Goal: Task Accomplishment & Management: Manage account settings

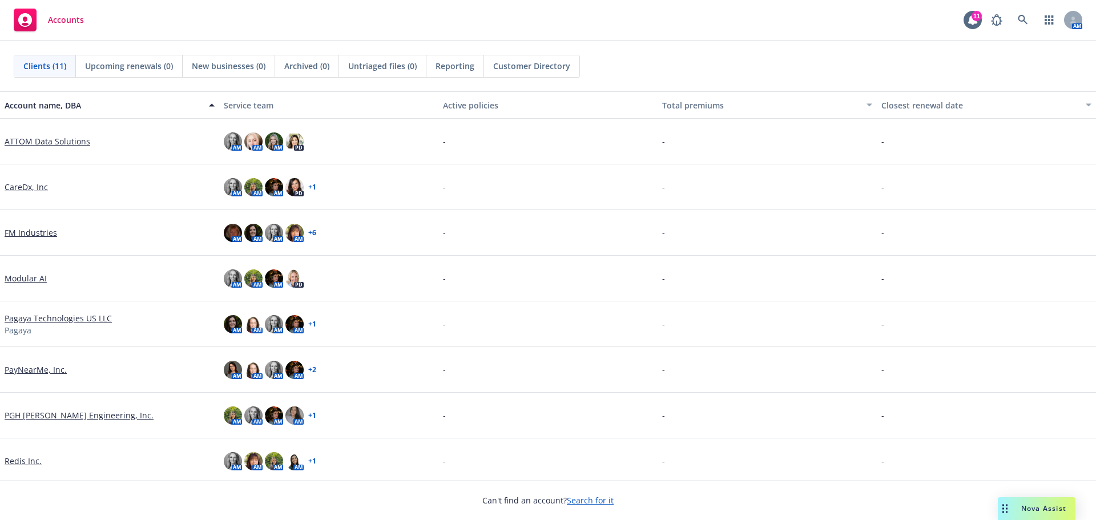
scroll to position [141, 0]
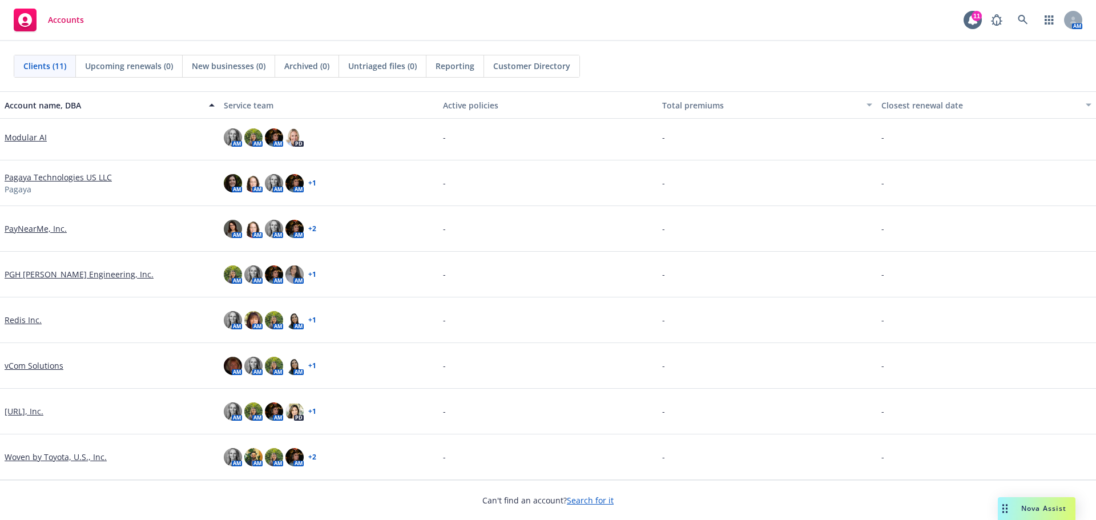
click at [31, 414] on link "Viz.ai, Inc." at bounding box center [24, 411] width 39 height 12
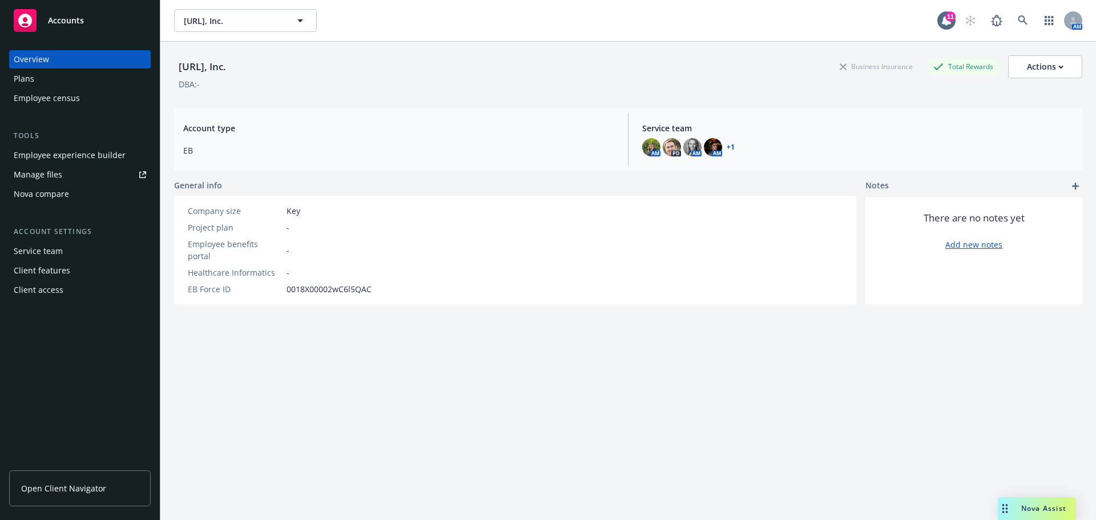
click at [45, 488] on span "Open Client Navigator" at bounding box center [63, 488] width 85 height 12
click at [83, 151] on div "Employee experience builder" at bounding box center [70, 155] width 112 height 18
click at [217, 22] on span "Viz.ai, Inc." at bounding box center [233, 21] width 99 height 12
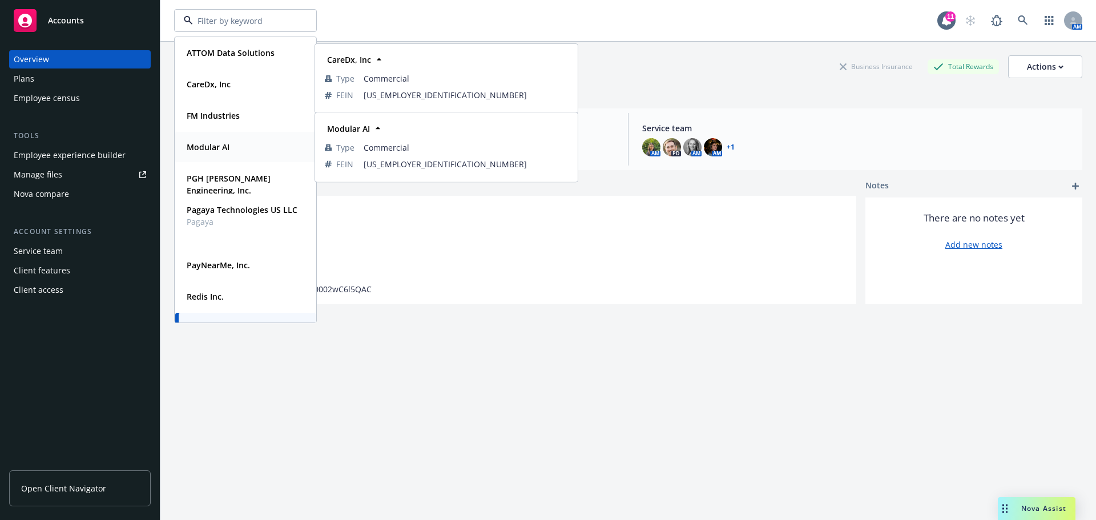
click at [222, 147] on strong "Modular AI" at bounding box center [208, 147] width 43 height 11
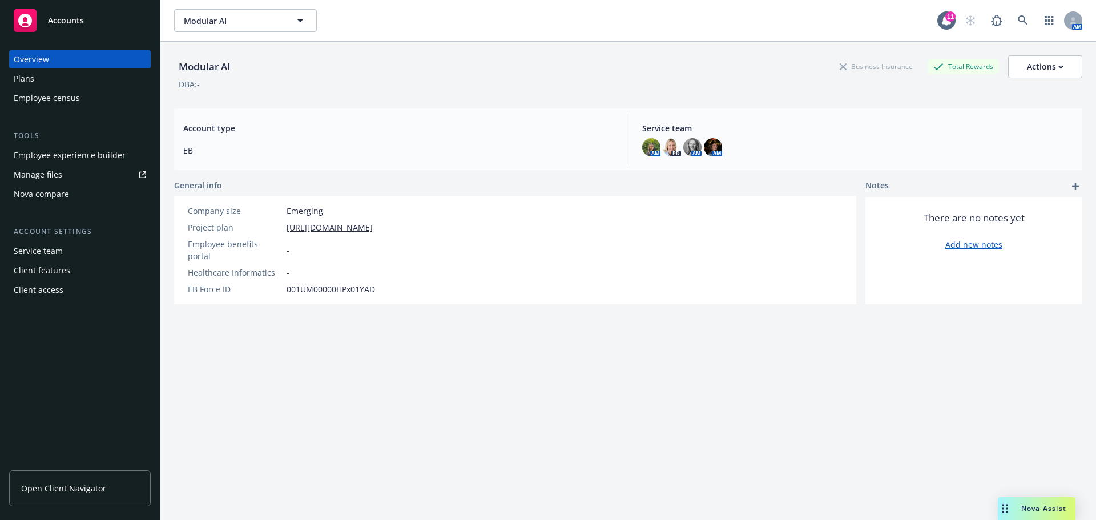
click at [49, 293] on div "Client access" at bounding box center [39, 290] width 50 height 18
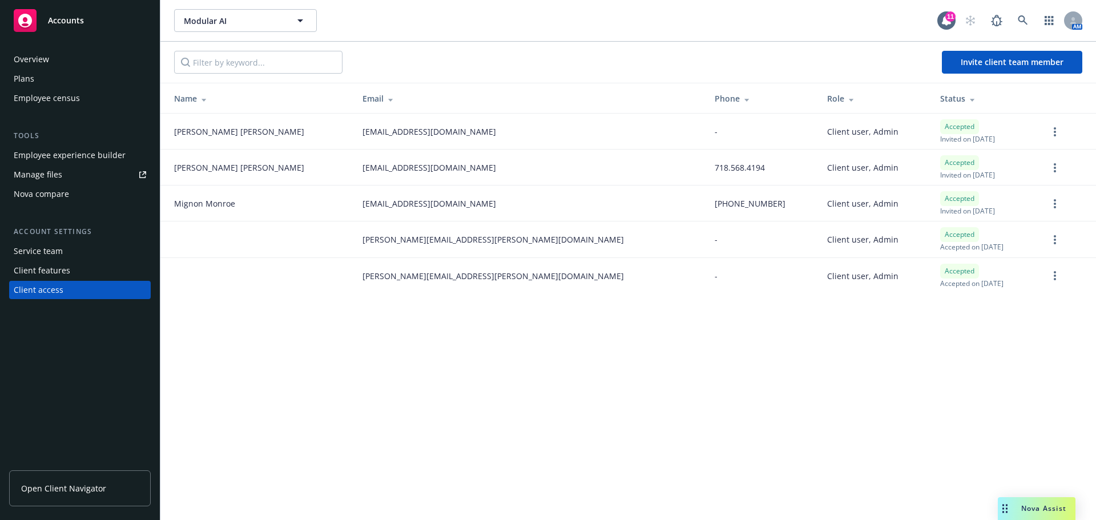
click at [71, 393] on div "Overview Plans Employee census Tools Employee experience builder Manage files N…" at bounding box center [80, 279] width 160 height 484
click at [529, 405] on div "Modular AI Modular AI 11 AM Invite client team member Name Email Phone Role Sta…" at bounding box center [628, 260] width 936 height 520
drag, startPoint x: 102, startPoint y: 397, endPoint x: 442, endPoint y: 405, distance: 340.9
click at [102, 397] on div "Overview Plans Employee census Tools Employee experience builder Manage files N…" at bounding box center [80, 279] width 160 height 484
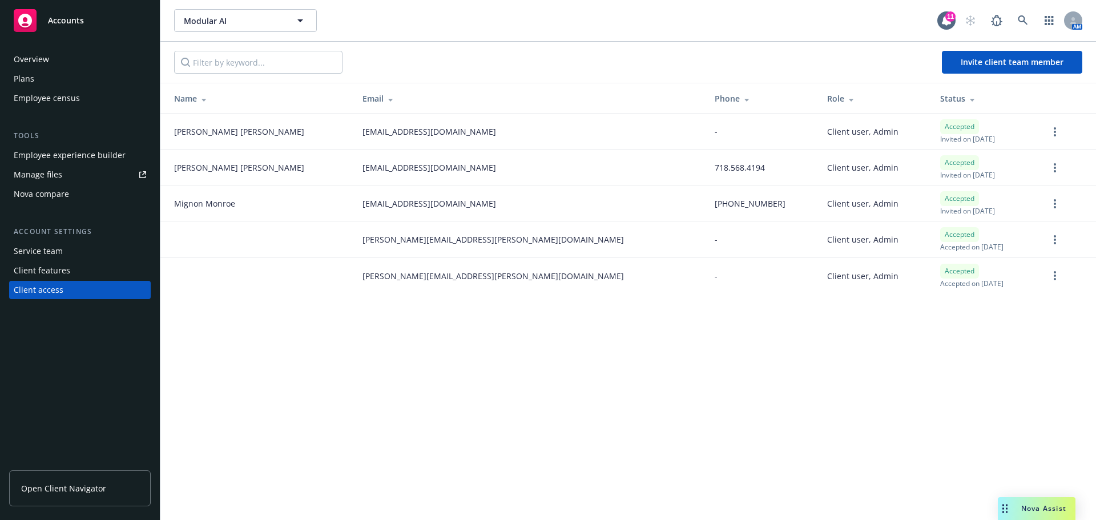
click at [472, 414] on div "Modular AI Modular AI 11 AM Invite client team member Name Email Phone Role Sta…" at bounding box center [628, 260] width 936 height 520
click at [951, 433] on div "Modular AI Modular AI 11 AM Invite client team member Name Email Phone Role Sta…" at bounding box center [628, 260] width 936 height 520
click at [513, 351] on div "Modular AI Modular AI 11 AM Invite client team member Name Email Phone Role Sta…" at bounding box center [628, 260] width 936 height 520
drag, startPoint x: 539, startPoint y: 359, endPoint x: 679, endPoint y: 350, distance: 140.7
click at [539, 359] on div "Modular AI Modular AI 11 AM Invite client team member Name Email Phone Role Sta…" at bounding box center [628, 260] width 936 height 520
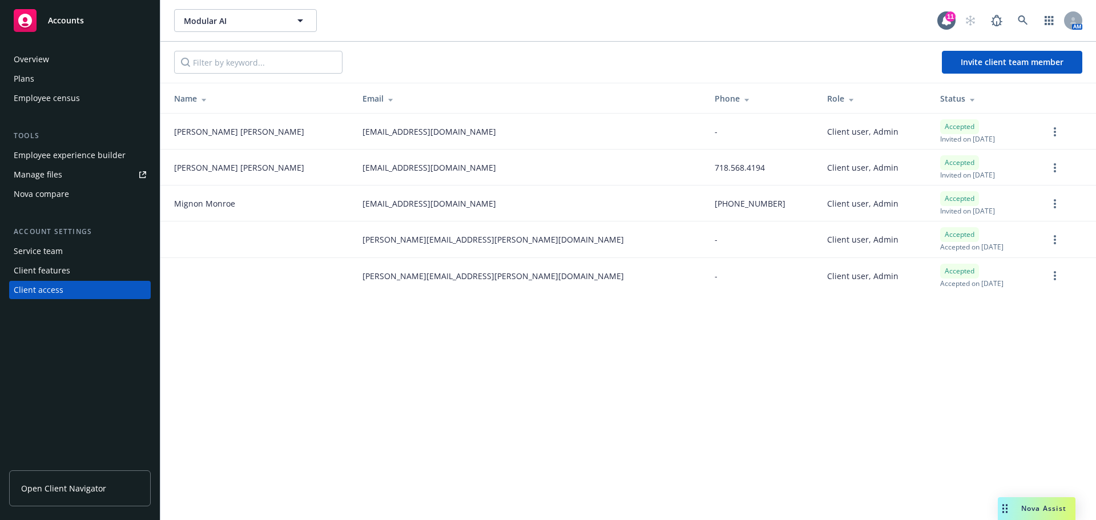
click at [684, 320] on div "Modular AI Modular AI 11 AM Invite client team member Name Email Phone Role Sta…" at bounding box center [628, 260] width 936 height 520
drag, startPoint x: 722, startPoint y: 502, endPoint x: 725, endPoint y: 496, distance: 6.9
click at [722, 502] on div "Modular AI Modular AI 11 AM Invite client team member Name Email Phone Role Sta…" at bounding box center [628, 260] width 936 height 520
click at [545, 339] on div "Modular AI Modular AI 11 AM Invite client team member Name Email Phone Role Sta…" at bounding box center [628, 260] width 936 height 520
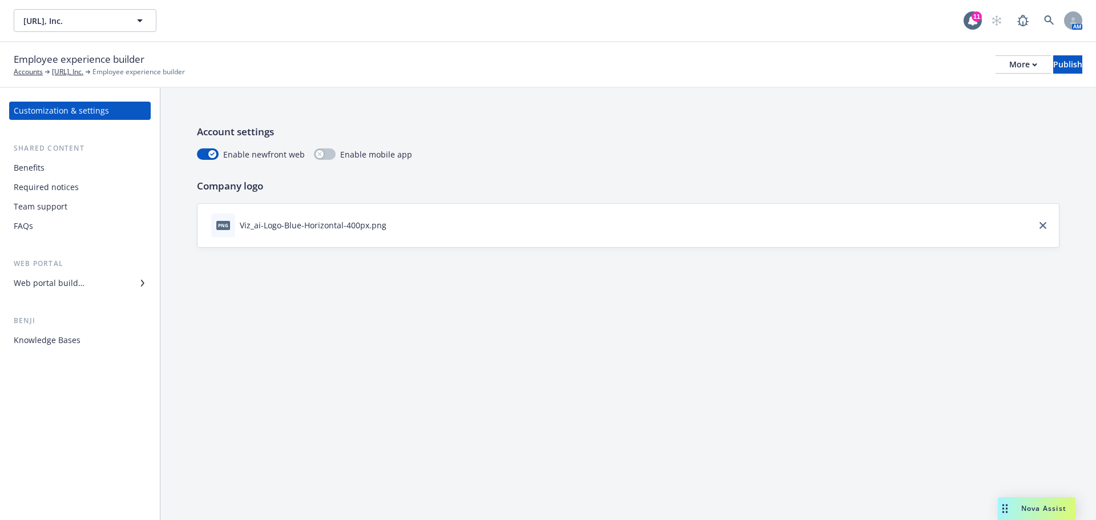
click at [47, 170] on div "Benefits" at bounding box center [80, 168] width 132 height 18
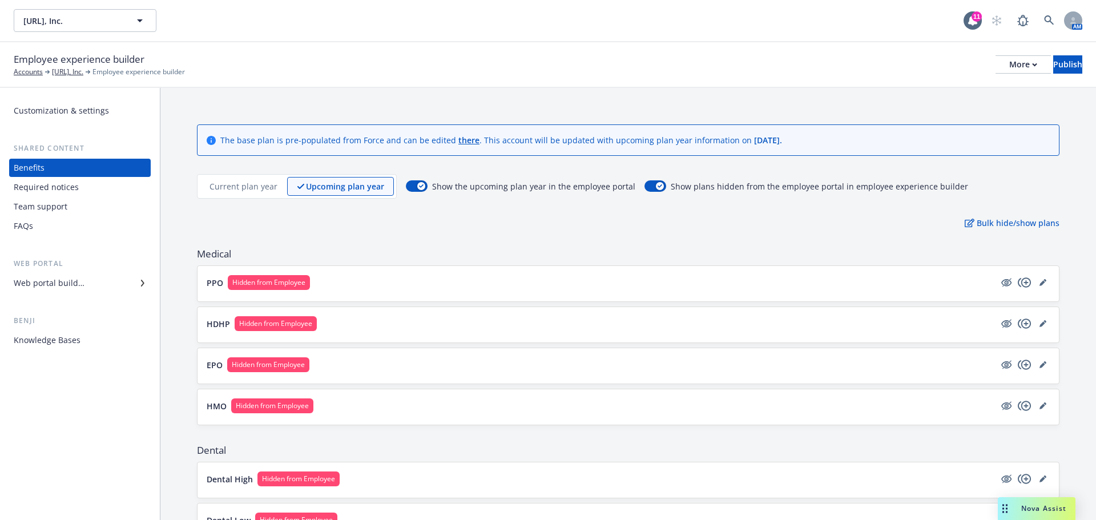
click at [139, 23] on icon "button" at bounding box center [140, 21] width 14 height 14
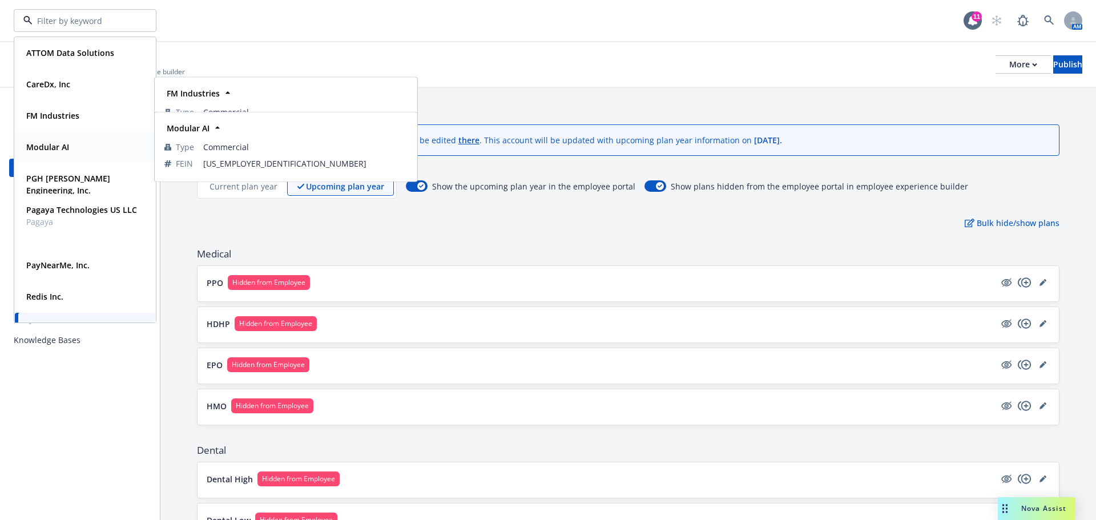
click at [92, 142] on div "Modular AI" at bounding box center [85, 147] width 127 height 17
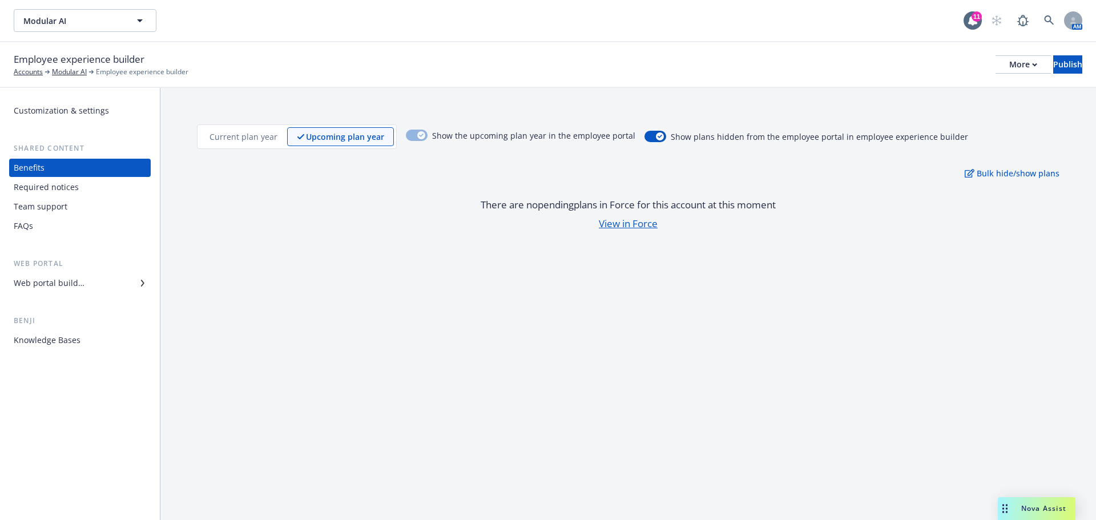
click at [62, 283] on div "Web portal builder" at bounding box center [49, 283] width 71 height 18
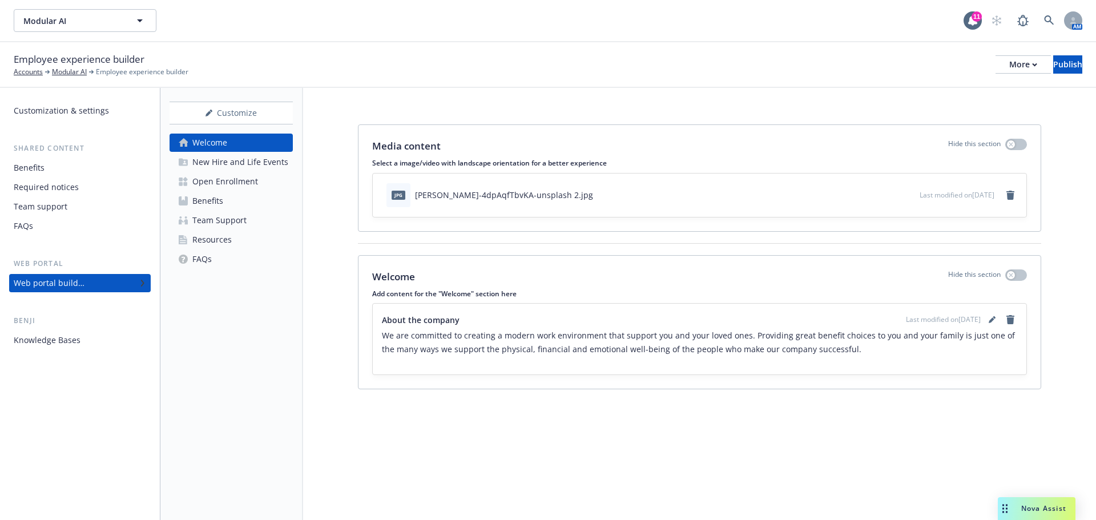
click at [426, 344] on p "We are committed to creating a modern work environment that support you and you…" at bounding box center [699, 342] width 635 height 27
click at [835, 349] on p "We are committed to creating a modern work environment that support you and you…" at bounding box center [699, 342] width 635 height 27
click at [996, 319] on link "editPencil" at bounding box center [992, 320] width 14 height 14
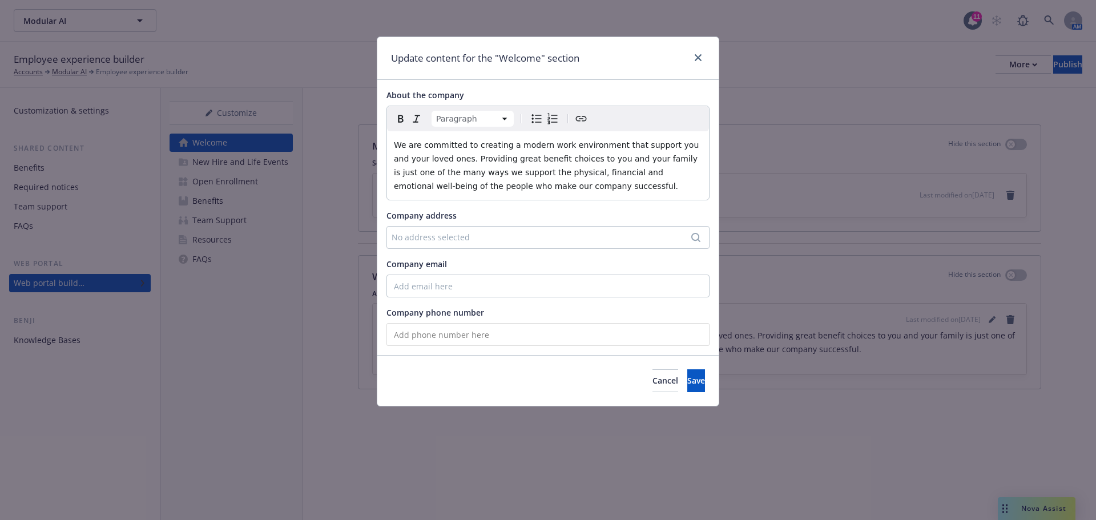
click at [540, 185] on p "We are committed to creating a modern work environment that support you and you…" at bounding box center [548, 165] width 308 height 55
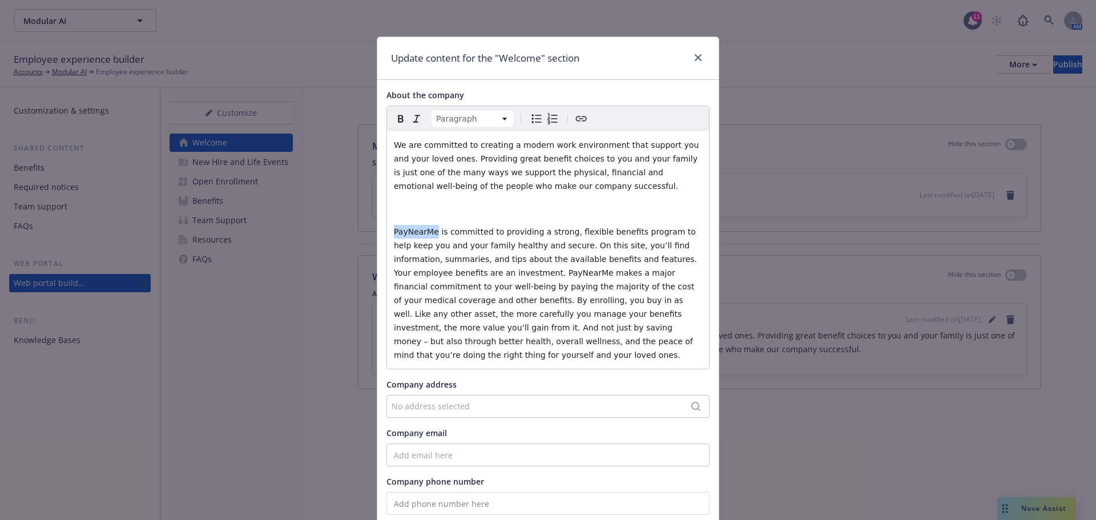
drag, startPoint x: 429, startPoint y: 231, endPoint x: 374, endPoint y: 231, distance: 55.4
click at [377, 231] on div "About the company Paragraph Paragraph Heading 1 Heading 2 Heading 3 Heading 4 H…" at bounding box center [547, 302] width 341 height 444
click at [516, 251] on p "We are committed to providing a strong, flexible benefits program to help keep …" at bounding box center [548, 293] width 308 height 137
click at [516, 245] on span "We are committed to providing a strong, flexible benefits program to help keep …" at bounding box center [546, 293] width 305 height 132
drag, startPoint x: 431, startPoint y: 273, endPoint x: 461, endPoint y: 274, distance: 29.7
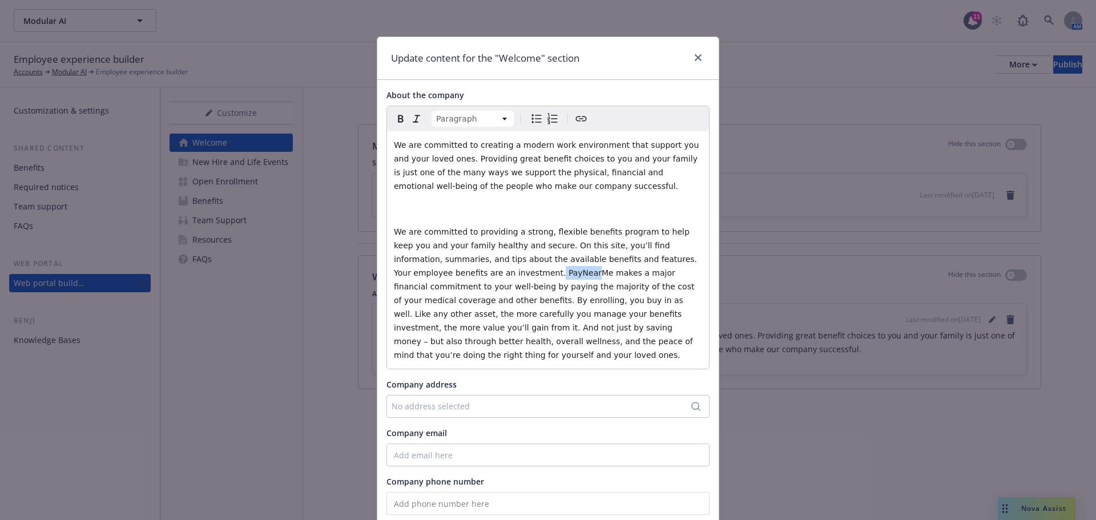
click at [461, 274] on span "We are committed to providing a strong, flexible benefits program to help keep …" at bounding box center [546, 293] width 305 height 132
click at [468, 273] on span "We are committed to providing a strong, flexible benefits program to help keep …" at bounding box center [546, 293] width 305 height 132
drag, startPoint x: 474, startPoint y: 272, endPoint x: 434, endPoint y: 271, distance: 40.5
click at [434, 271] on span "We are committed to providing a strong, flexible benefits program to help keep …" at bounding box center [546, 293] width 305 height 132
click at [535, 288] on span "We are committed to providing a strong, flexible benefits program to help keep …" at bounding box center [548, 293] width 308 height 132
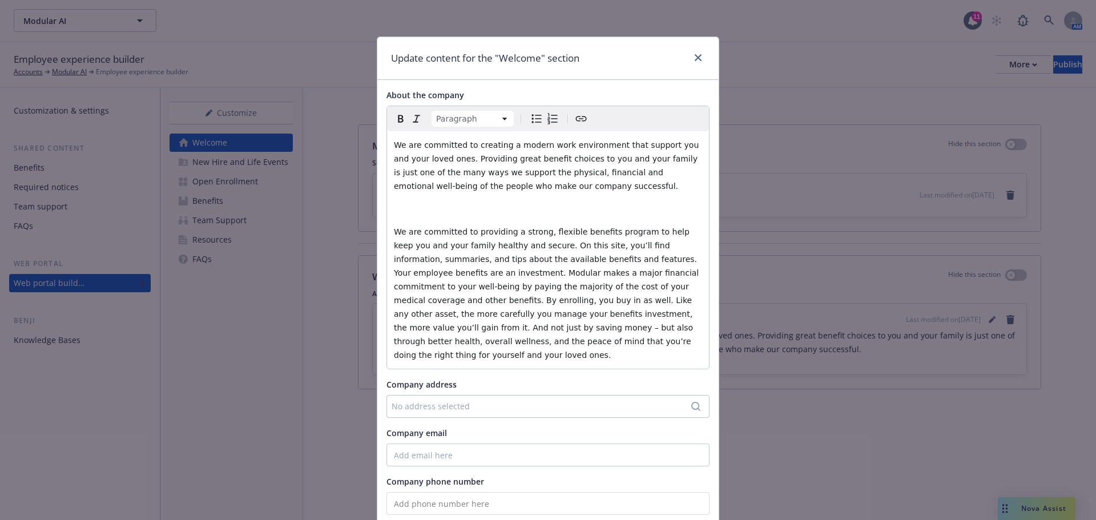
click at [539, 305] on span "We are committed to providing a strong, flexible benefits program to help keep …" at bounding box center [548, 293] width 308 height 132
click at [445, 309] on span "We are committed to providing a strong, flexible benefits program to help keep …" at bounding box center [548, 293] width 308 height 132
click at [444, 318] on span "We are committed to providing a strong, flexible benefits program to help keep …" at bounding box center [548, 293] width 308 height 132
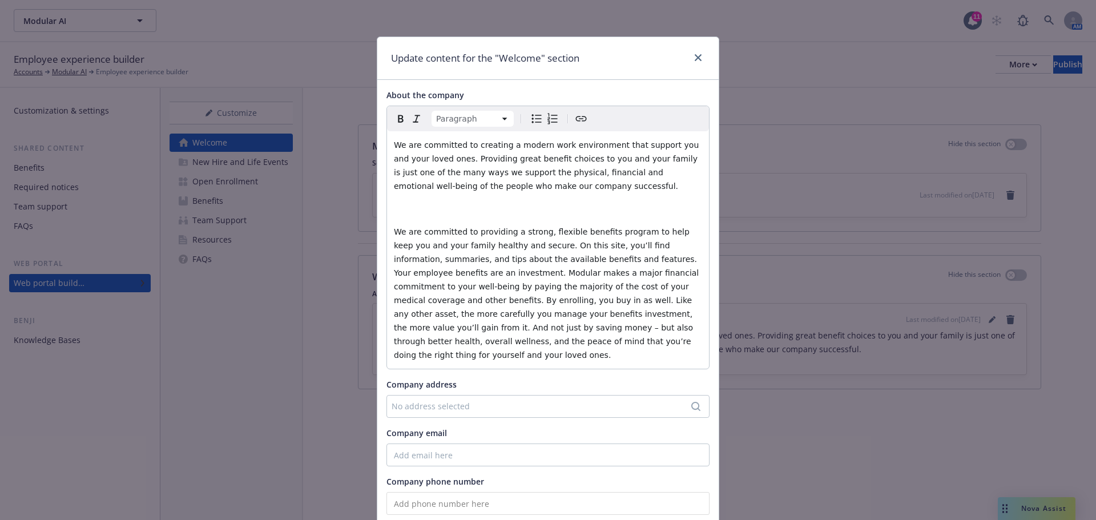
click at [444, 318] on span "We are committed to providing a strong, flexible benefits program to help keep …" at bounding box center [548, 293] width 308 height 132
click at [448, 329] on span "We are committed to providing a strong, flexible benefits program to help keep …" at bounding box center [548, 293] width 308 height 132
click at [552, 335] on p "We are committed to providing a strong, flexible benefits program to help keep …" at bounding box center [548, 293] width 308 height 137
click at [554, 344] on span "We are committed to providing a strong, flexible benefits program to help keep …" at bounding box center [548, 293] width 308 height 132
click at [597, 344] on p "We are committed to providing a strong, flexible benefits program to help keep …" at bounding box center [548, 293] width 308 height 137
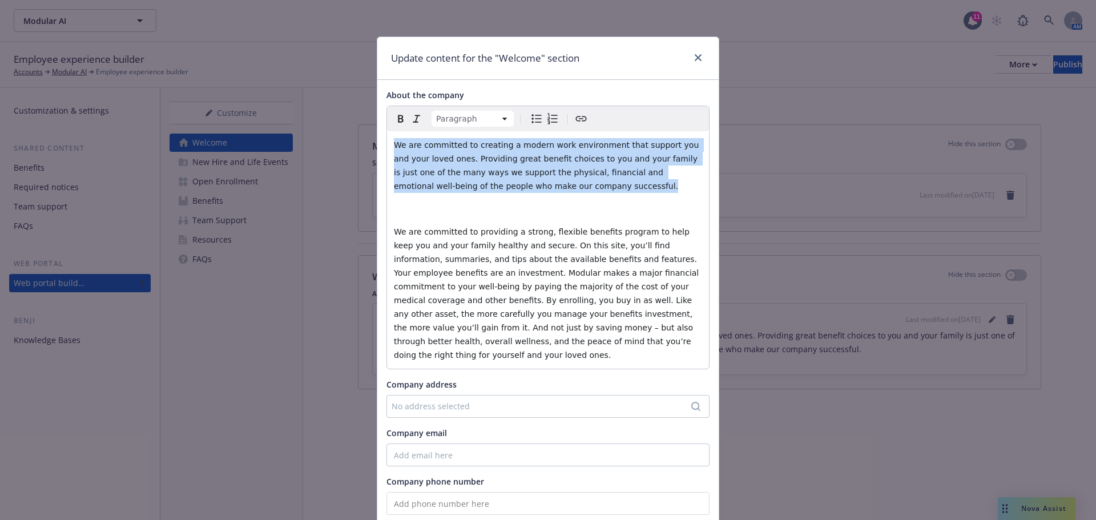
drag, startPoint x: 527, startPoint y: 193, endPoint x: 355, endPoint y: 131, distance: 183.6
click at [355, 131] on div "Update content for the "Welcome" section About the company Paragraph Paragraph …" at bounding box center [548, 260] width 1096 height 520
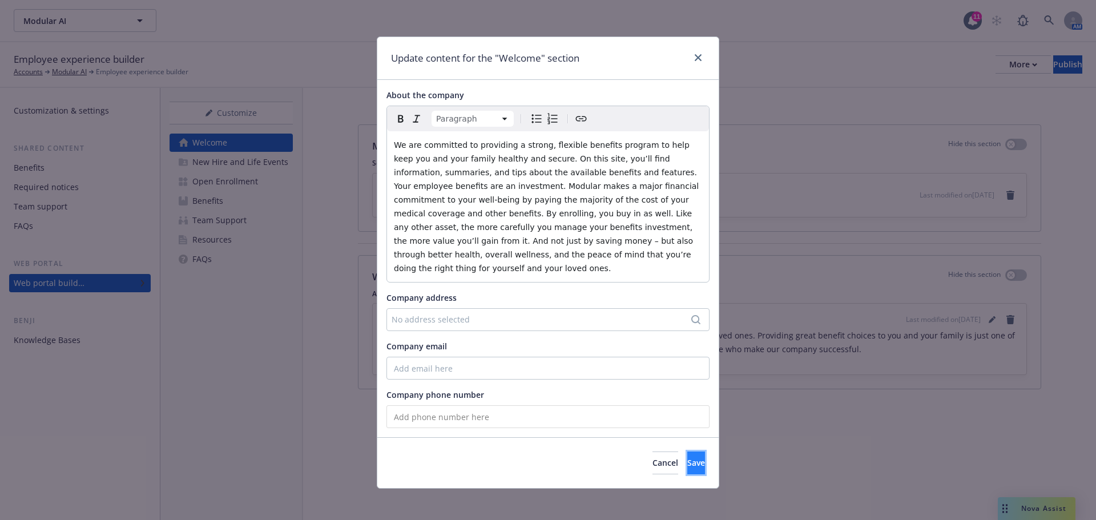
click at [687, 457] on span "Save" at bounding box center [696, 462] width 18 height 11
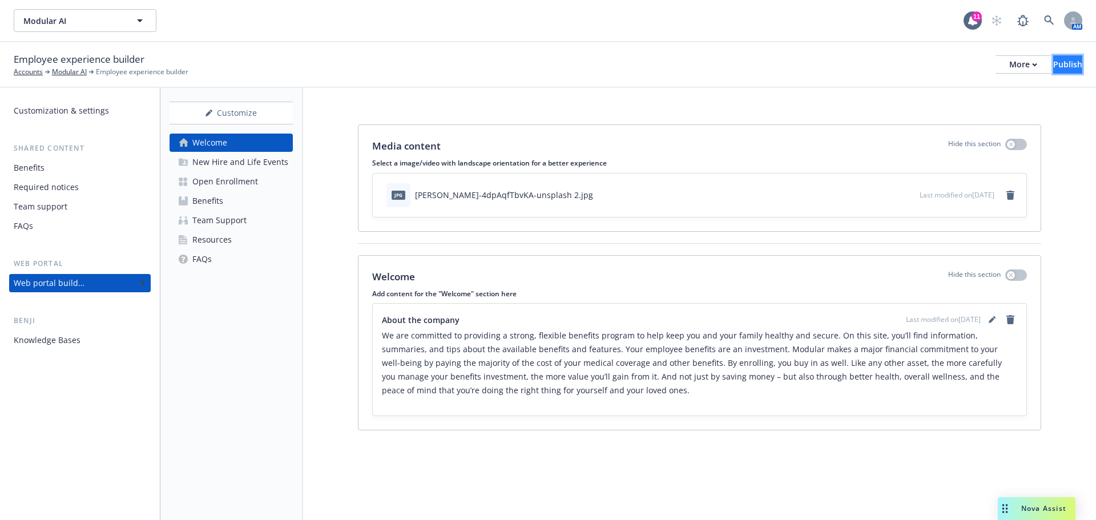
click at [1053, 71] on div "Publish" at bounding box center [1067, 64] width 29 height 17
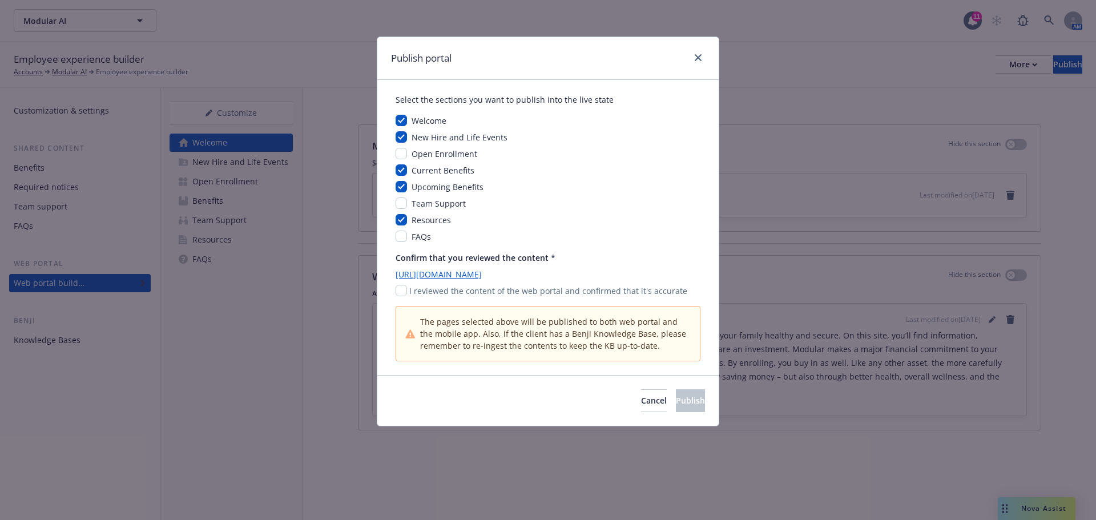
click at [515, 295] on p "I reviewed the content of the web portal and confirmed that it's accurate" at bounding box center [548, 291] width 278 height 12
click at [400, 290] on input "checkbox" at bounding box center [401, 290] width 11 height 11
checkbox input "true"
click at [676, 405] on span "Publish" at bounding box center [690, 400] width 29 height 11
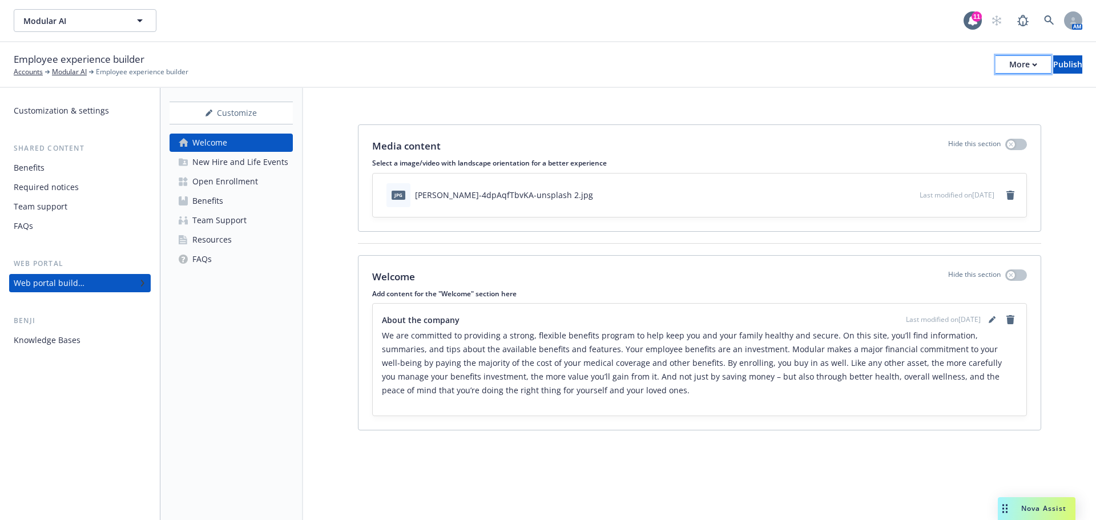
click at [1006, 66] on button "More" at bounding box center [1023, 64] width 55 height 18
click at [977, 107] on link "Copy portal link" at bounding box center [928, 113] width 169 height 23
click at [990, 319] on icon "editPencil" at bounding box center [992, 319] width 7 height 7
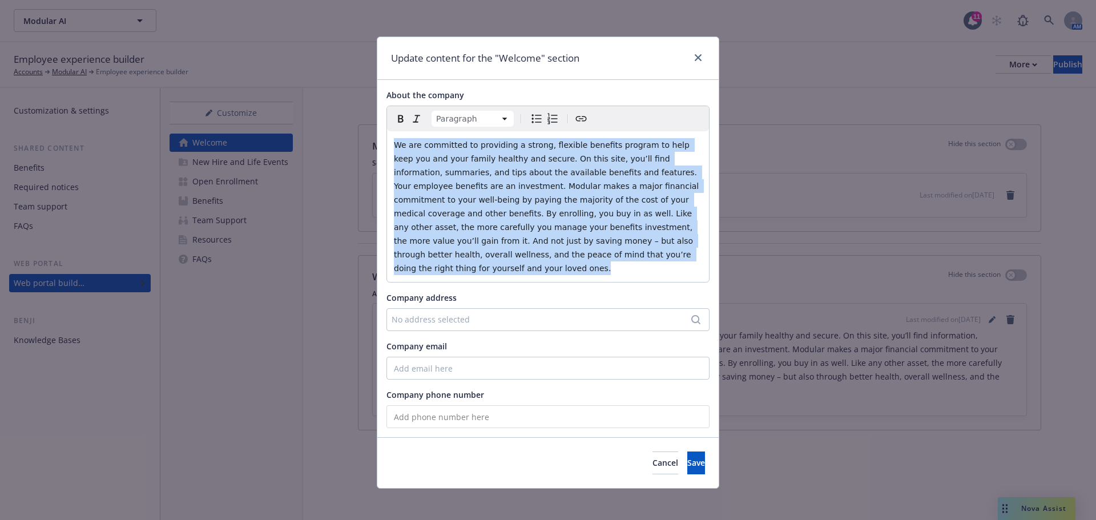
drag, startPoint x: 591, startPoint y: 256, endPoint x: 371, endPoint y: 135, distance: 251.4
click at [371, 135] on div "Update content for the "Welcome" section About the company Paragraph Paragraph …" at bounding box center [548, 260] width 1096 height 520
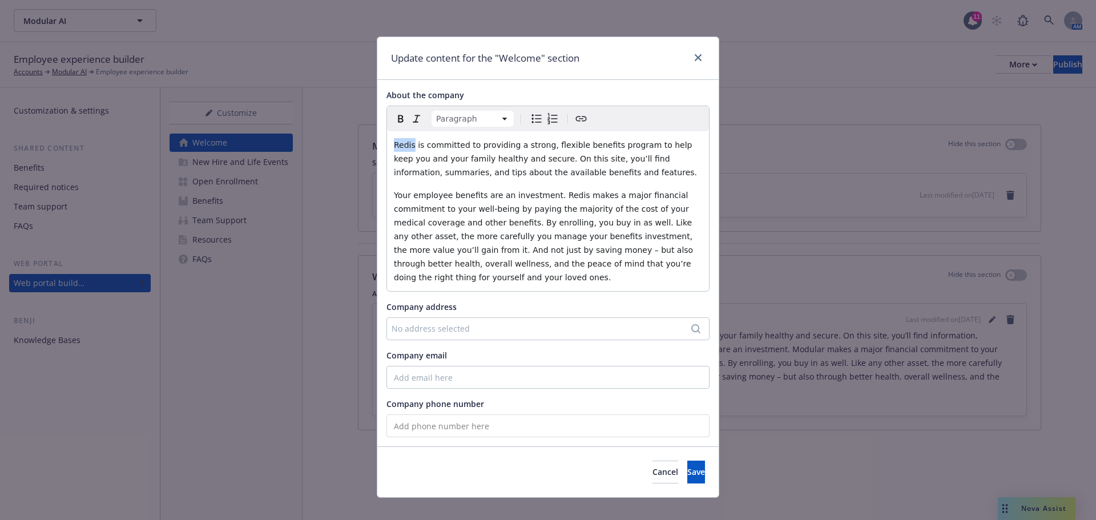
drag, startPoint x: 408, startPoint y: 147, endPoint x: 369, endPoint y: 145, distance: 38.9
click at [369, 145] on div "Update content for the "Welcome" section About the company Paragraph Paragraph …" at bounding box center [548, 260] width 1096 height 520
click at [481, 200] on span "Your employee benefits are an investment. Redis makes a major financial commitm…" at bounding box center [545, 236] width 302 height 91
click at [578, 213] on span "Your employee benefits are an investment. Redis makes a major financial commitm…" at bounding box center [545, 236] width 302 height 91
drag, startPoint x: 561, startPoint y: 194, endPoint x: 541, endPoint y: 194, distance: 19.4
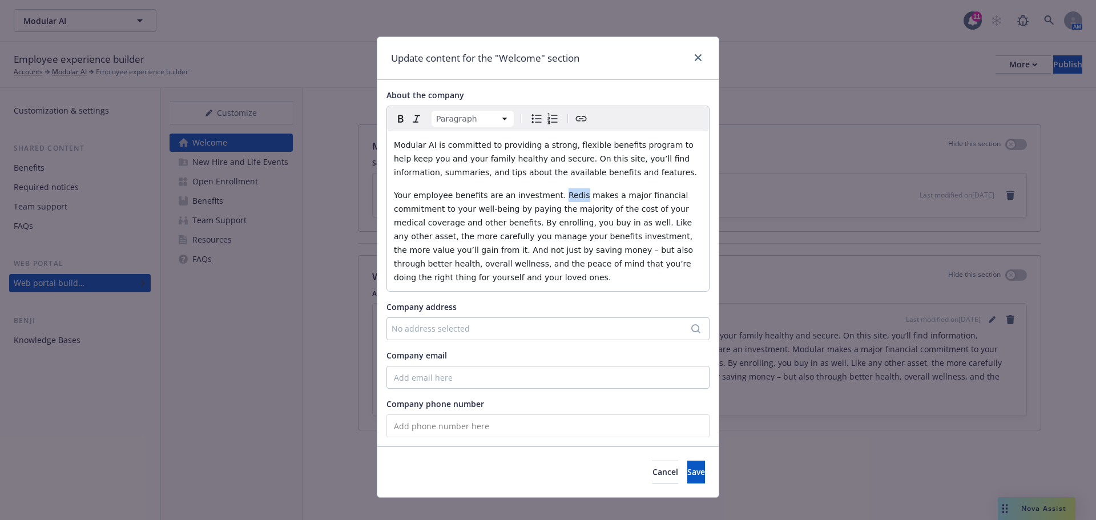
click at [541, 194] on span "Your employee benefits are an investment. Redis makes a major financial commitm…" at bounding box center [545, 236] width 302 height 91
click at [576, 229] on p "Your employee benefits are an investment. Modular AI makes a major financial co…" at bounding box center [548, 236] width 308 height 96
click at [687, 466] on span "Save" at bounding box center [696, 471] width 18 height 11
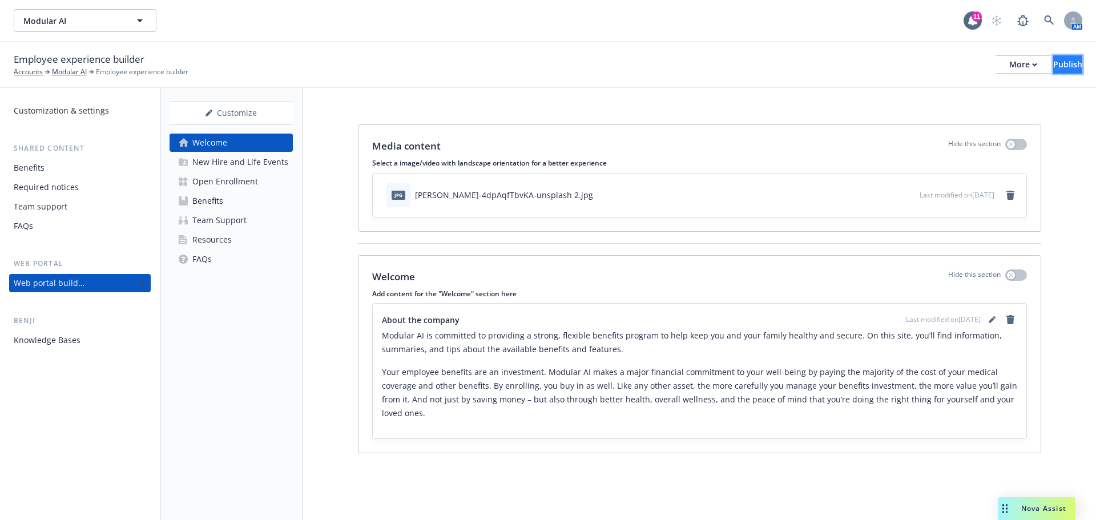
click at [1062, 67] on div "Publish" at bounding box center [1067, 64] width 29 height 17
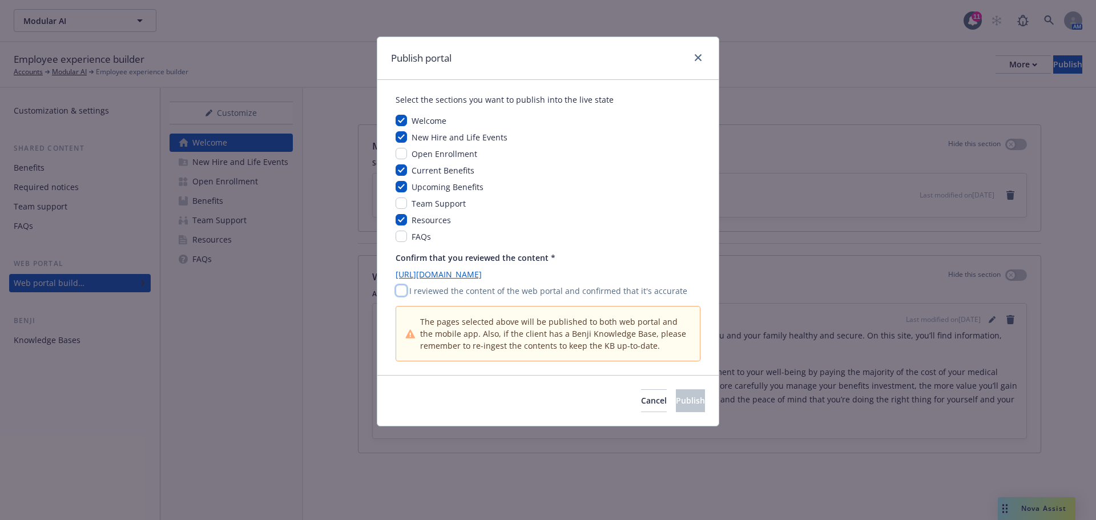
click at [400, 293] on input "checkbox" at bounding box center [401, 290] width 11 height 11
checkbox input "true"
click at [676, 402] on button "Publish" at bounding box center [690, 400] width 29 height 23
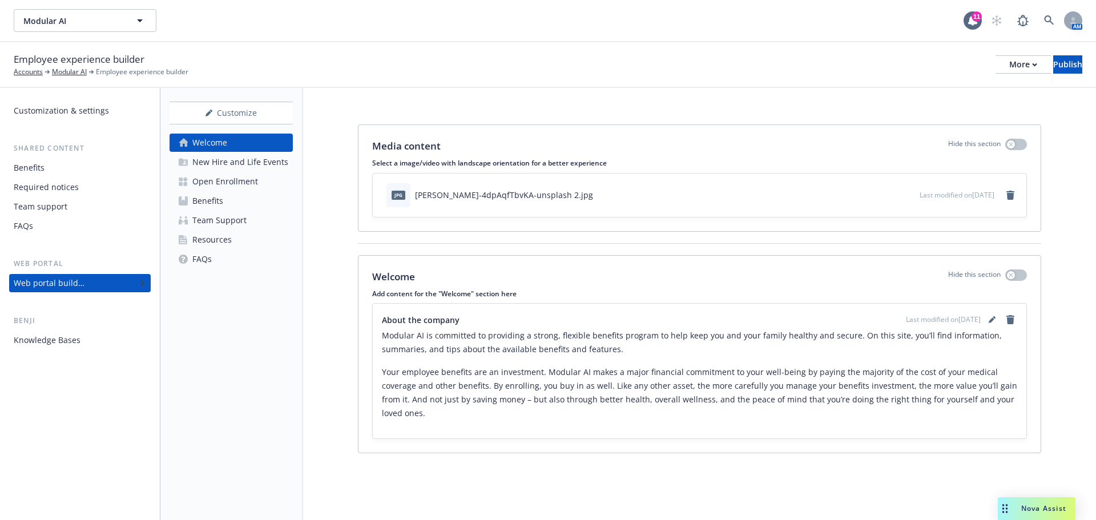
click at [347, 280] on div "Media content Hide this section Select a image/video with landscape orientation…" at bounding box center [699, 291] width 793 height 406
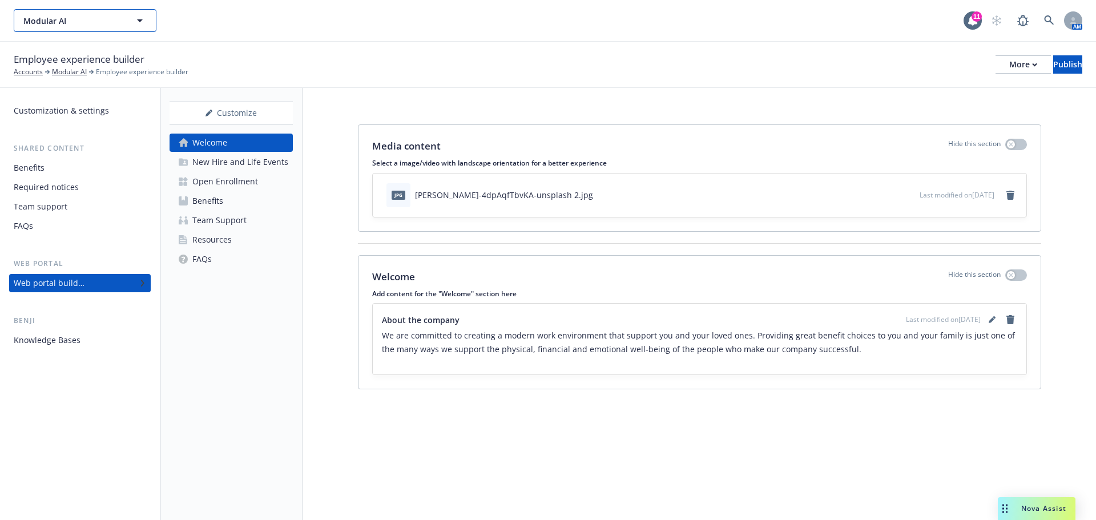
click at [84, 23] on span "Modular AI" at bounding box center [72, 21] width 99 height 12
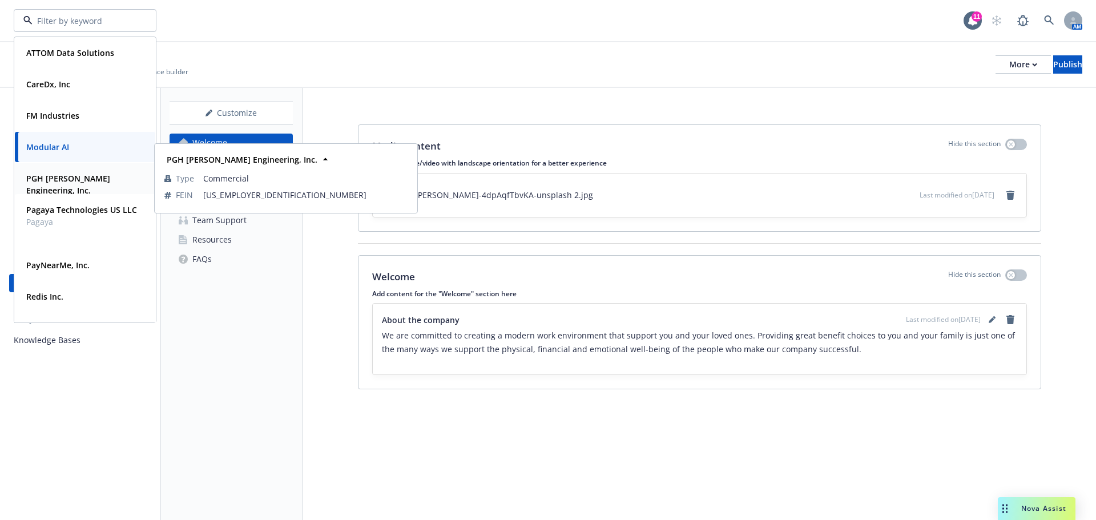
click at [80, 179] on strong "PGH [PERSON_NAME] Engineering, Inc." at bounding box center [68, 184] width 84 height 23
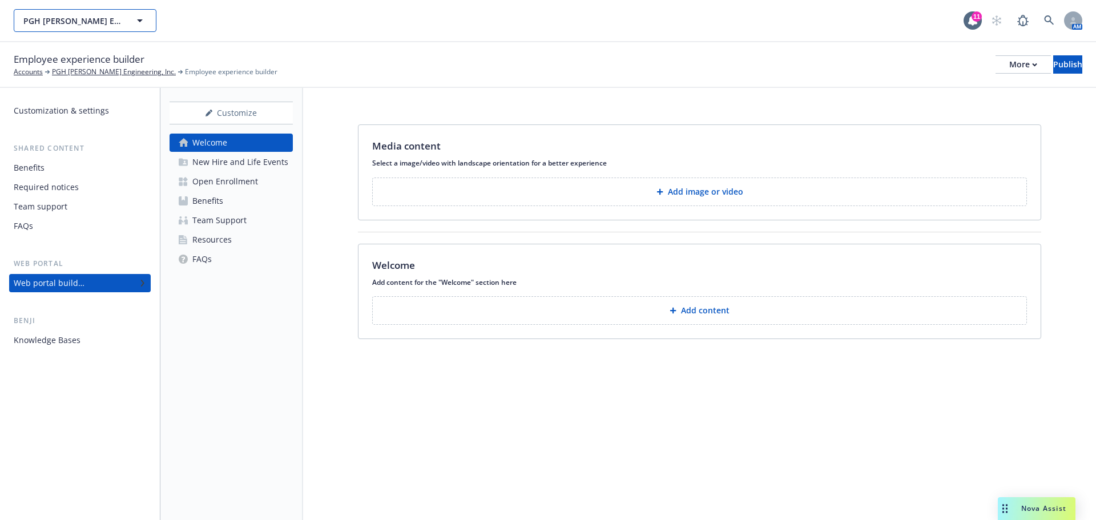
click at [119, 17] on span "PGH [PERSON_NAME] Engineering, Inc." at bounding box center [72, 21] width 99 height 12
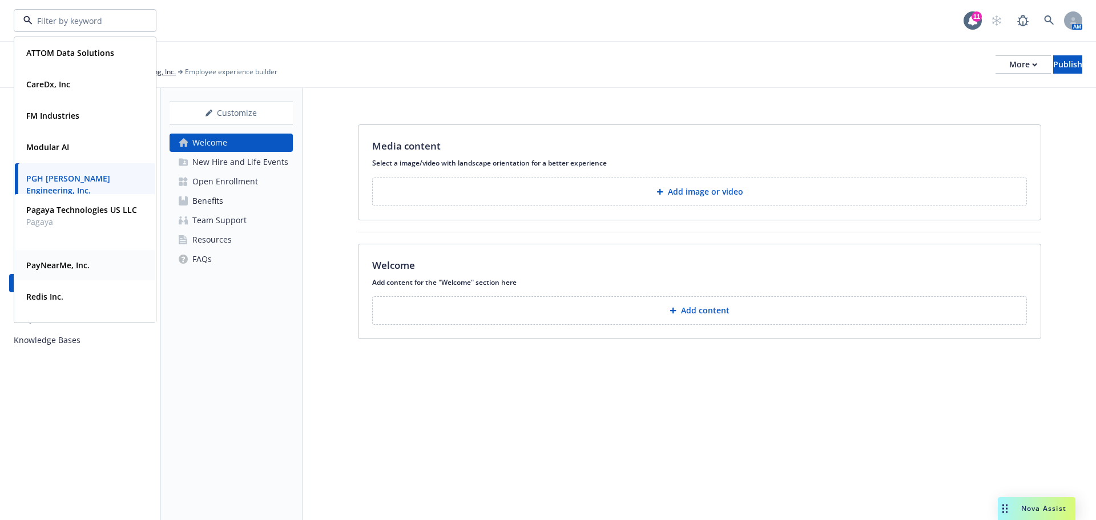
click at [69, 273] on div "PayNearMe, Inc." at bounding box center [57, 265] width 70 height 17
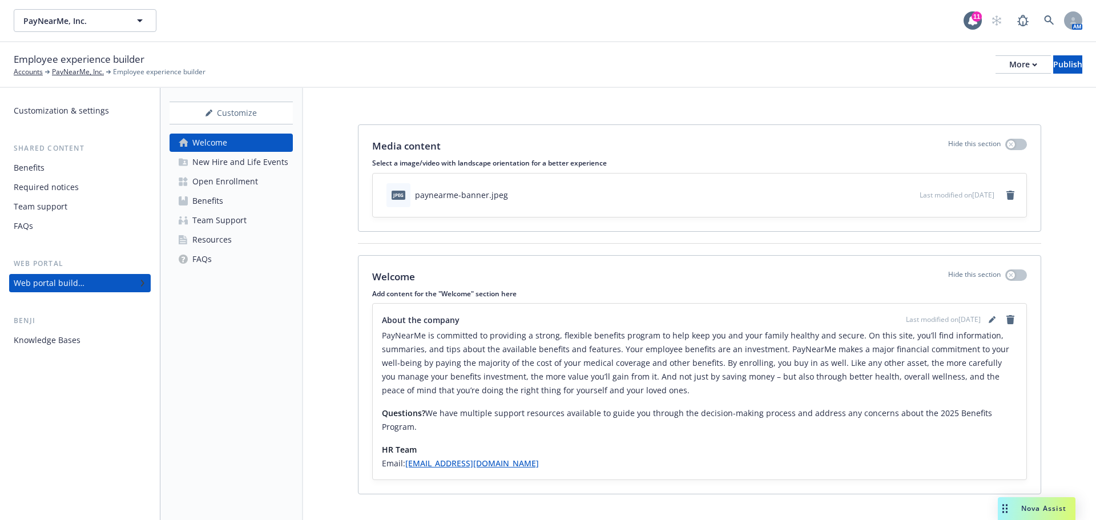
click at [718, 392] on p "PayNearMe is committed to providing a strong, flexible benefits program to help…" at bounding box center [699, 363] width 635 height 69
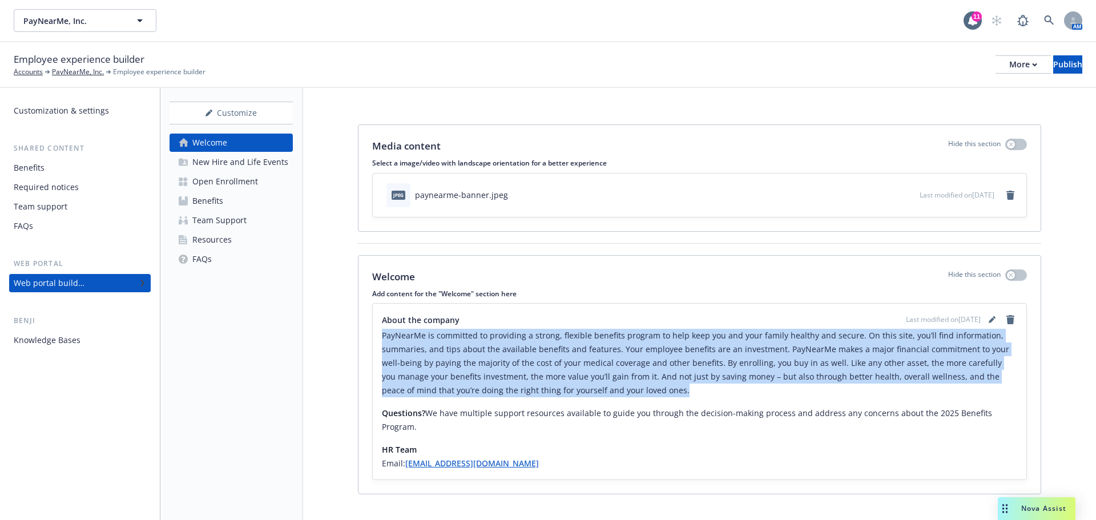
drag, startPoint x: 648, startPoint y: 392, endPoint x: 376, endPoint y: 336, distance: 278.0
click at [376, 336] on div "About the company Last modified on 02/05/2025 PayNearMe is committed to providi…" at bounding box center [700, 392] width 654 height 176
copy p "PayNearMe is committed to providing a strong, flexible benefits program to help…"
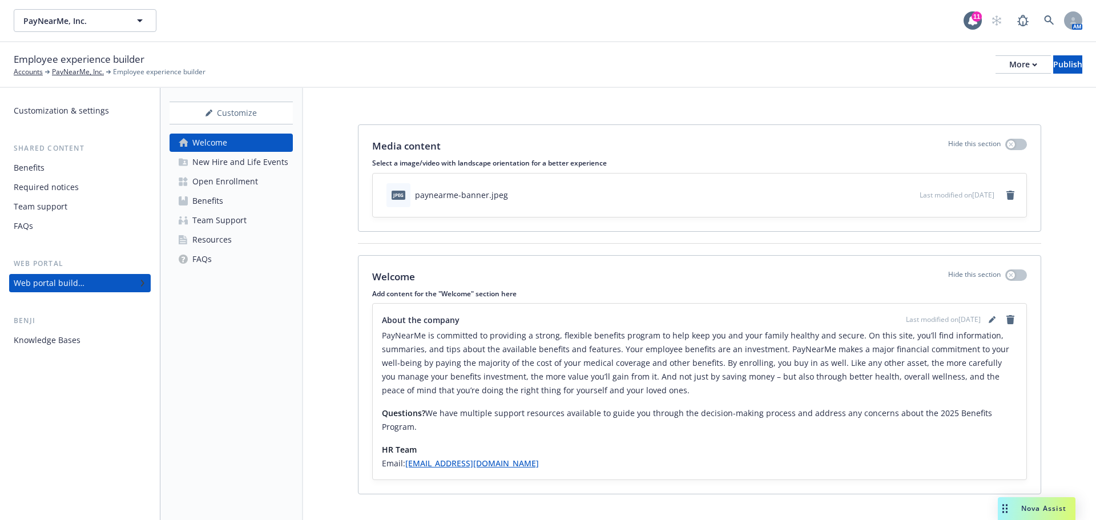
click at [326, 233] on div "Media content Hide this section Select a image/video with landscape orientation…" at bounding box center [699, 312] width 793 height 448
click at [1009, 70] on div "More" at bounding box center [1023, 64] width 28 height 17
click at [967, 103] on link "Copy portal link" at bounding box center [928, 113] width 169 height 23
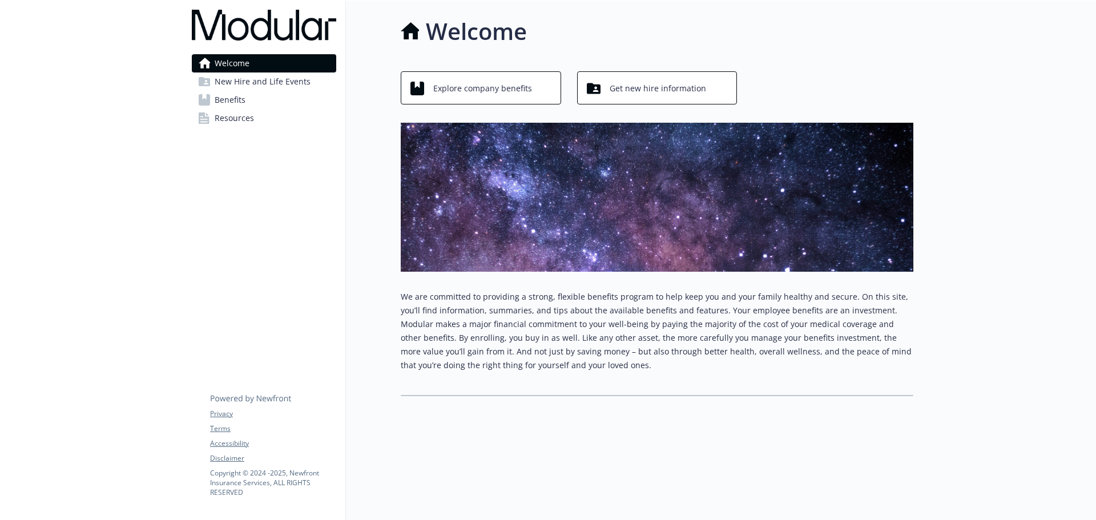
click at [214, 119] on link "Resources" at bounding box center [264, 118] width 144 height 18
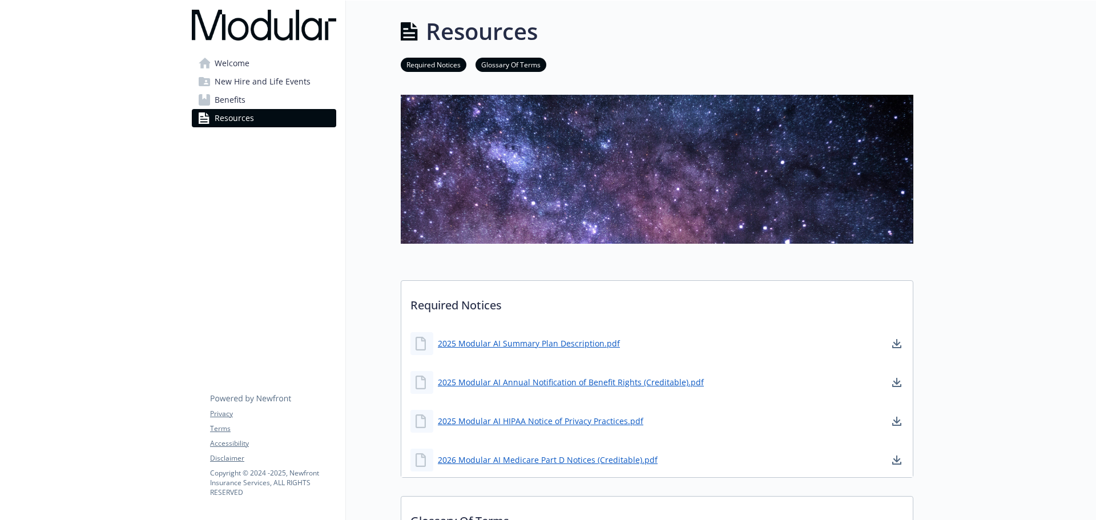
click at [252, 64] on link "Welcome" at bounding box center [264, 63] width 144 height 18
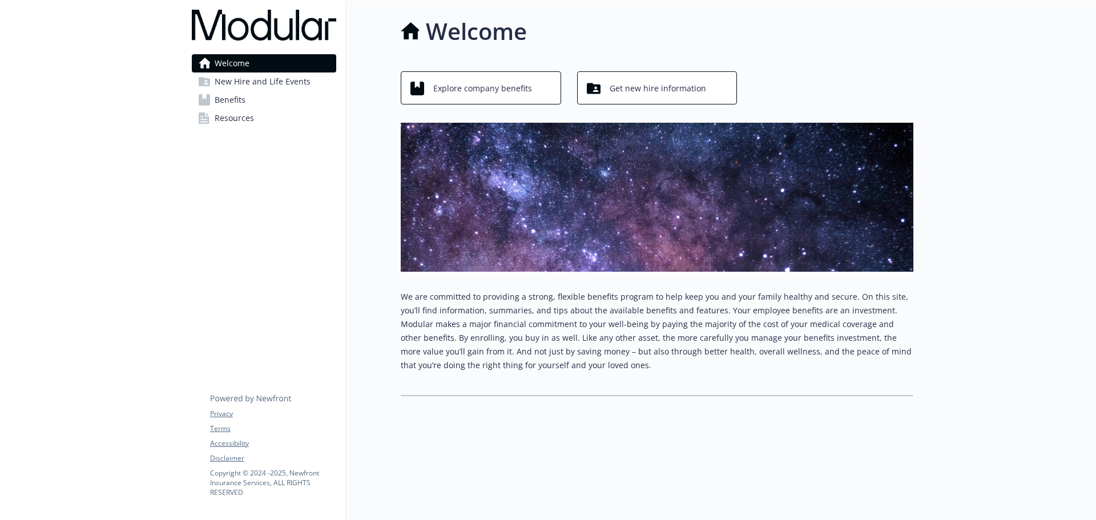
click at [260, 260] on div "Welcome New Hire and Life Events Benefits Resources Privacy Terms Accessibility…" at bounding box center [264, 261] width 163 height 520
click at [278, 85] on span "New Hire and Life Events" at bounding box center [263, 82] width 96 height 18
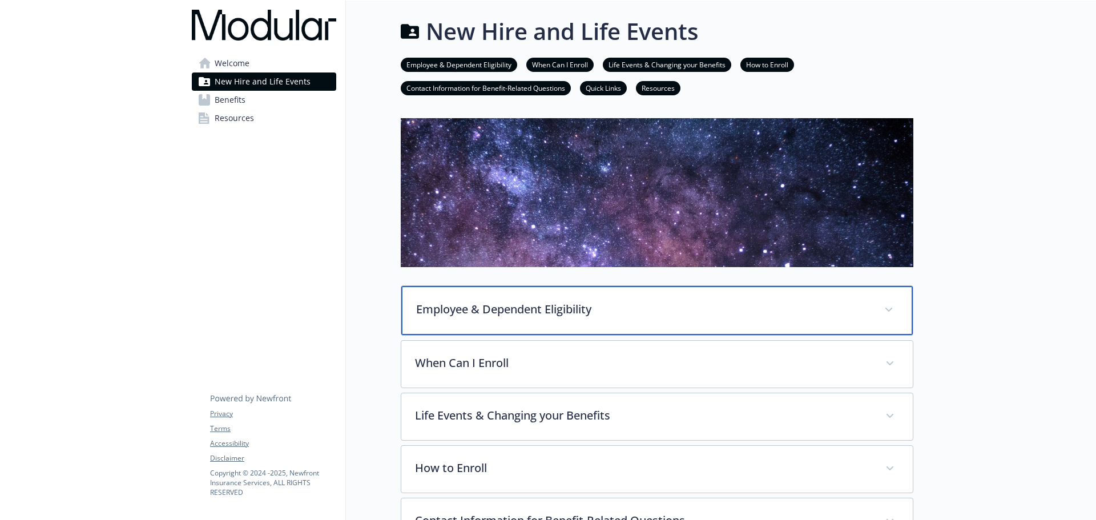
click at [501, 307] on p "Employee & Dependent Eligibility" at bounding box center [643, 309] width 454 height 17
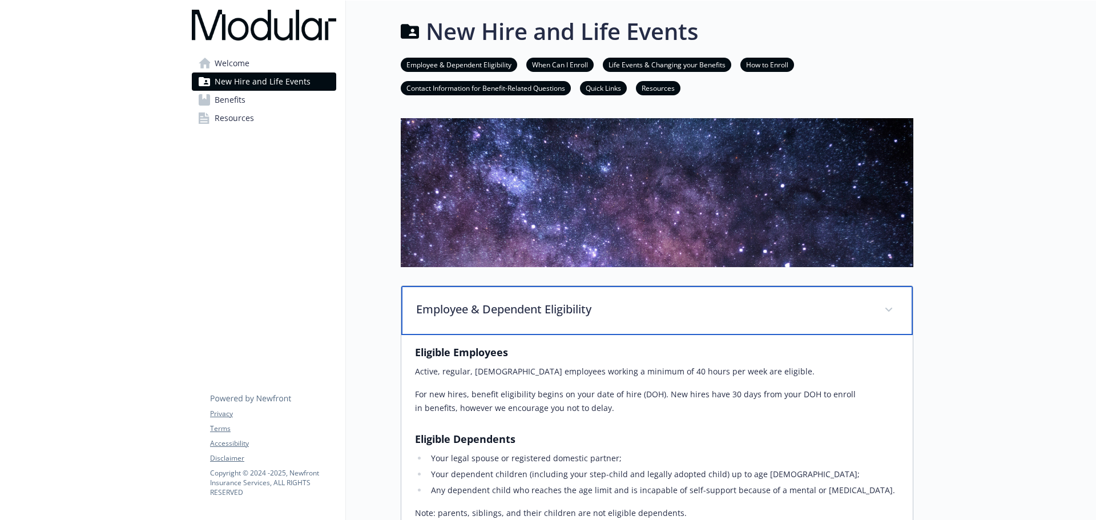
click at [501, 307] on p "Employee & Dependent Eligibility" at bounding box center [643, 309] width 454 height 17
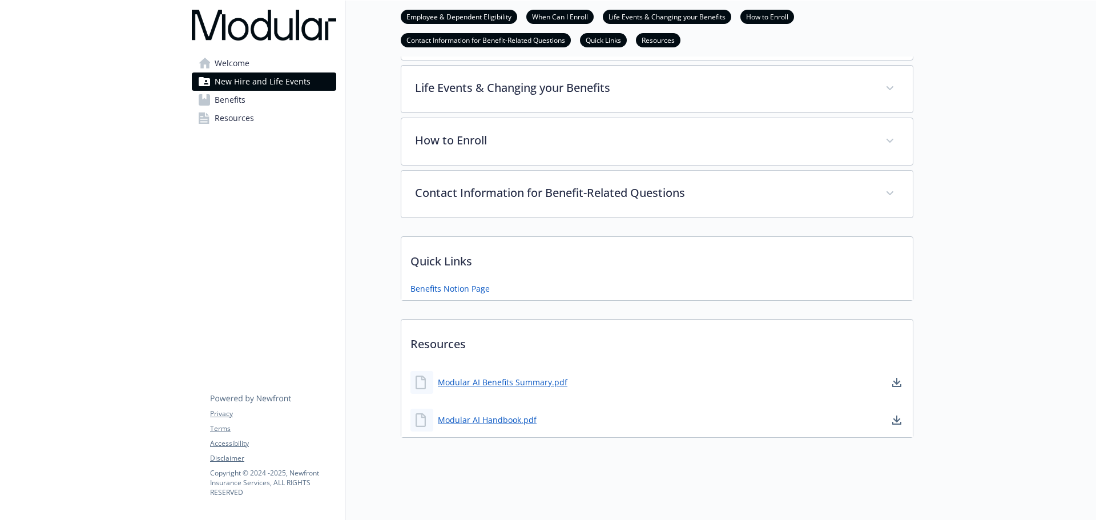
scroll to position [336, 0]
click at [501, 375] on link "Modular AI Benefits Summary.pdf" at bounding box center [504, 382] width 132 height 14
click at [473, 452] on div "New Hire and Life Events Employee & Dependent Eligibility When Can I Enroll Lif…" at bounding box center [629, 97] width 567 height 845
click at [450, 413] on link "Modular AI Handbook.pdf" at bounding box center [488, 420] width 101 height 14
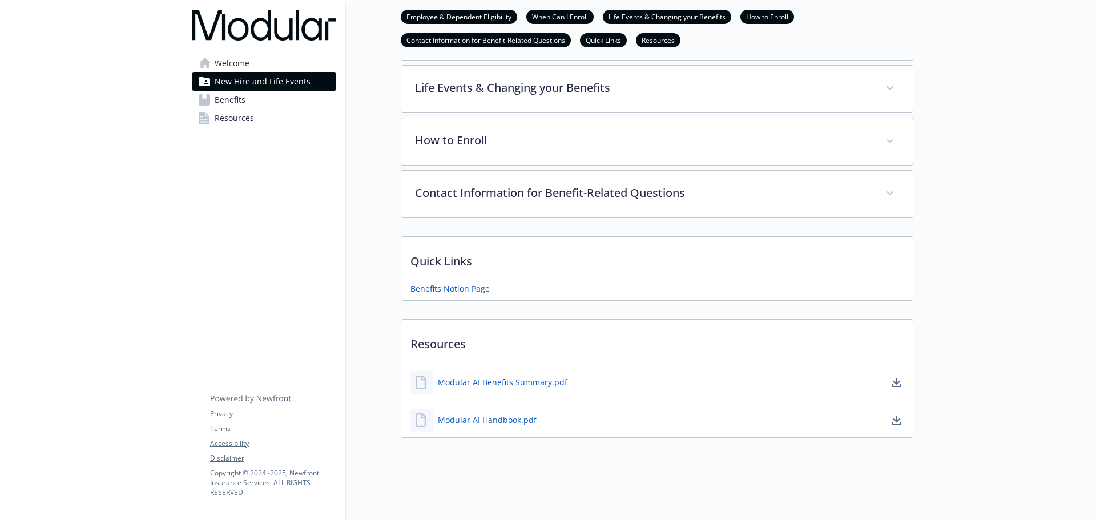
click at [378, 206] on div "New Hire and Life Events Employee & Dependent Eligibility When Can I Enroll Lif…" at bounding box center [629, 63] width 567 height 776
click at [271, 119] on link "Resources" at bounding box center [264, 118] width 144 height 18
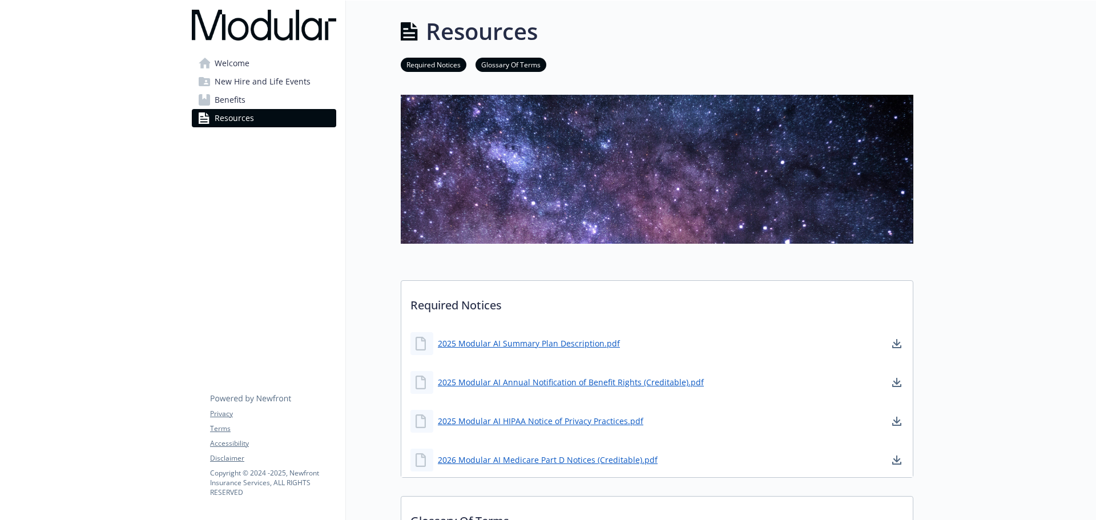
click at [252, 96] on link "Benefits" at bounding box center [264, 100] width 144 height 18
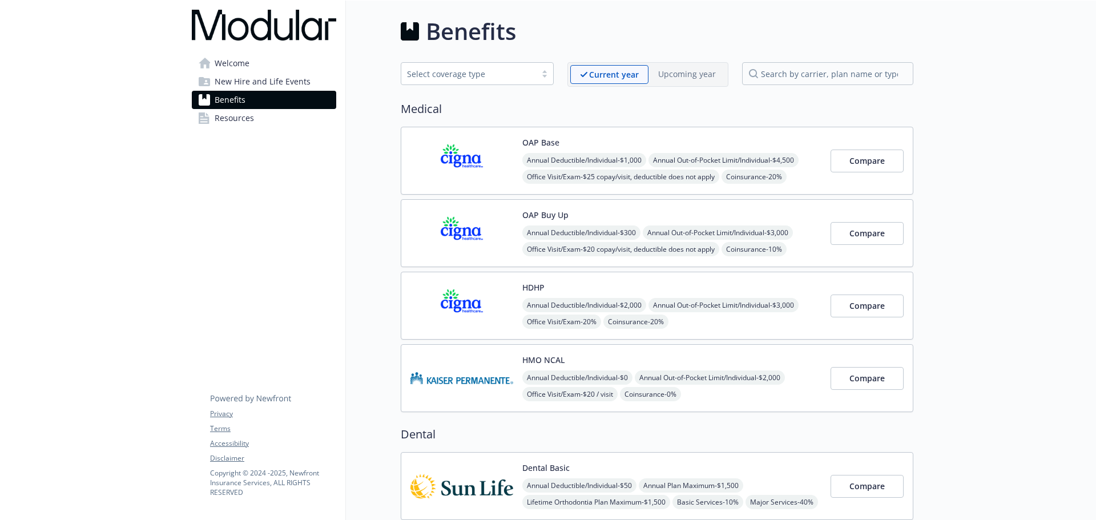
click at [422, 142] on img at bounding box center [461, 160] width 103 height 49
click at [229, 122] on span "Resources" at bounding box center [234, 118] width 39 height 18
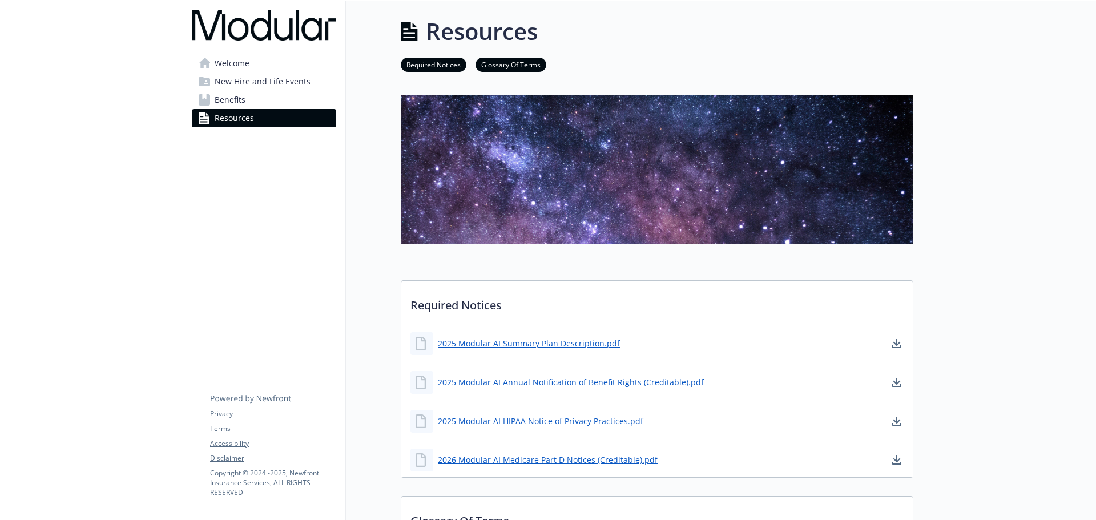
drag, startPoint x: 284, startPoint y: 55, endPoint x: 297, endPoint y: 71, distance: 19.9
click at [284, 55] on link "Welcome" at bounding box center [264, 63] width 144 height 18
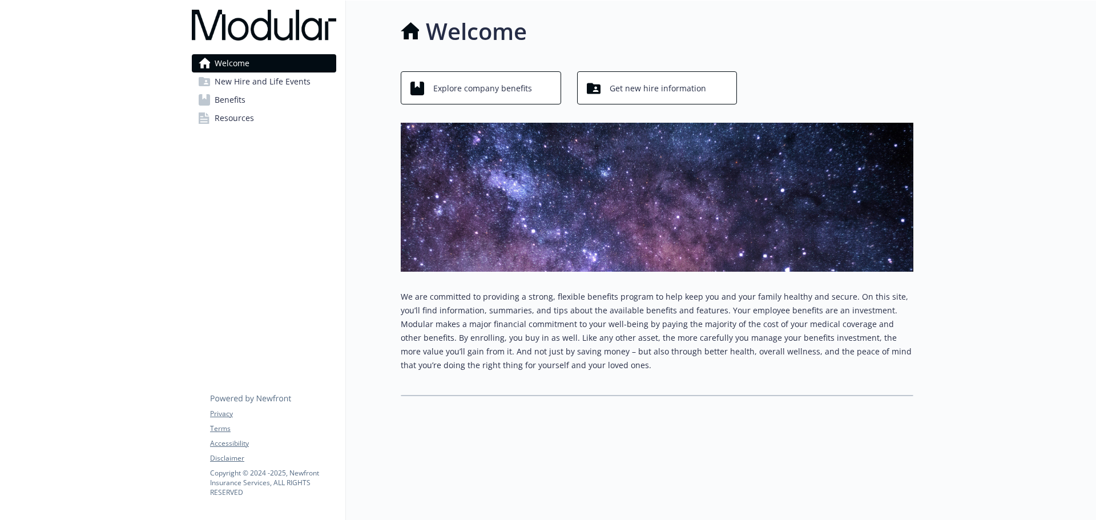
click at [387, 192] on div "Welcome Explore company benefits Get new hire information We are committed to p…" at bounding box center [629, 205] width 567 height 409
click at [469, 100] on button "Explore company benefits" at bounding box center [481, 87] width 160 height 33
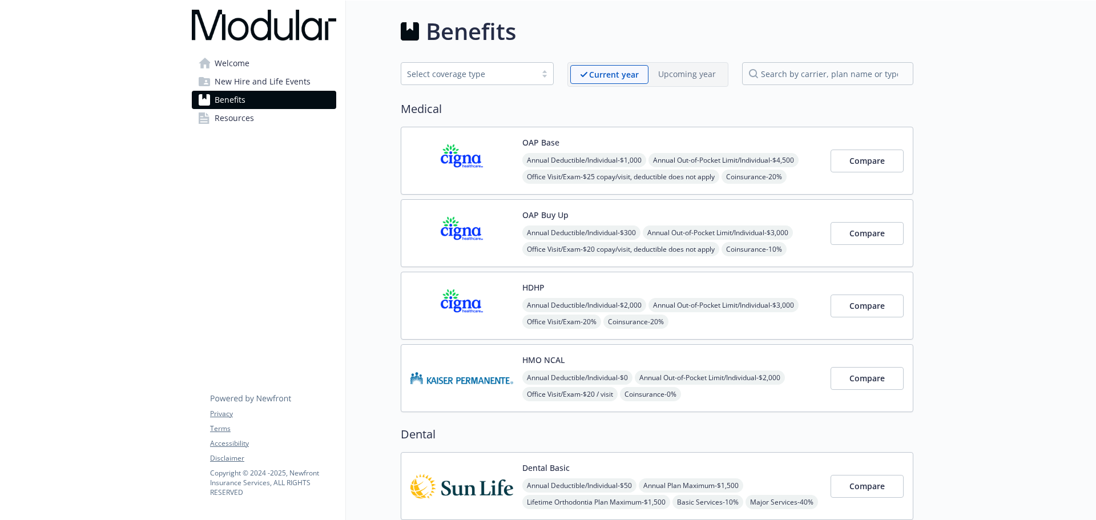
click at [284, 65] on link "Welcome" at bounding box center [264, 63] width 144 height 18
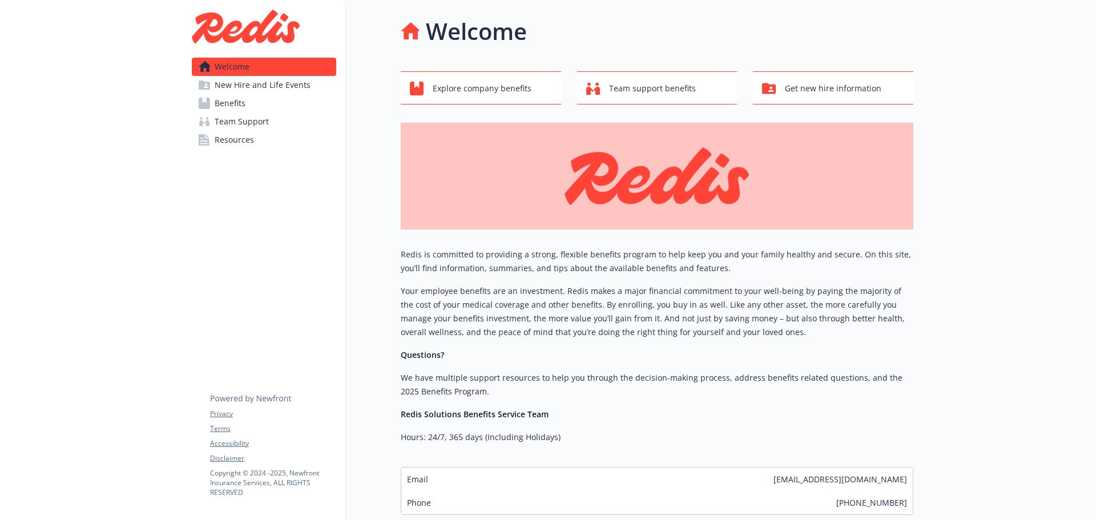
scroll to position [57, 0]
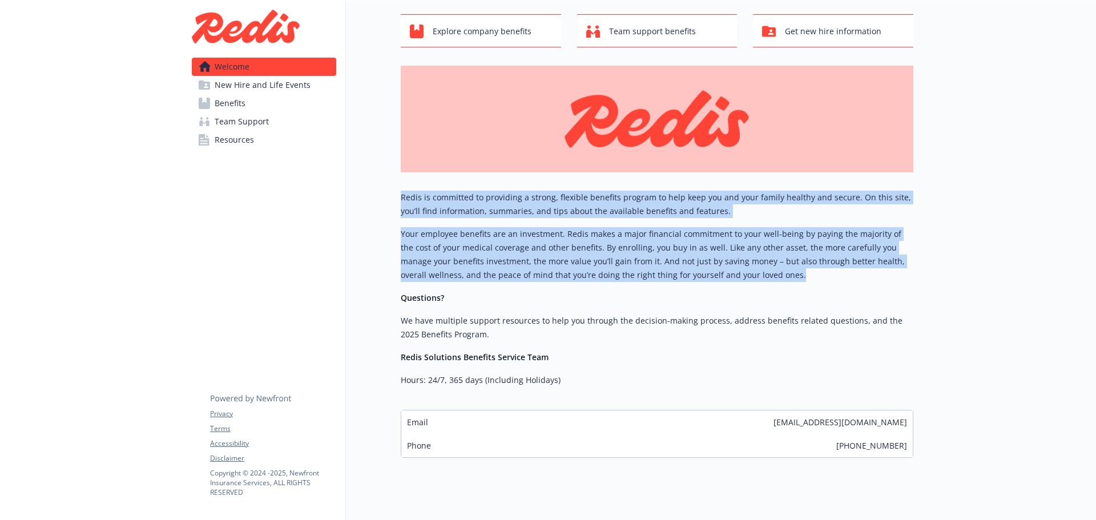
drag, startPoint x: 780, startPoint y: 279, endPoint x: 397, endPoint y: 202, distance: 390.6
click at [397, 202] on div "Welcome Explore company benefits Team support benefits Get new hire information…" at bounding box center [629, 207] width 567 height 528
copy div "Redis is committed to providing a strong, flexible benefits program to help kee…"
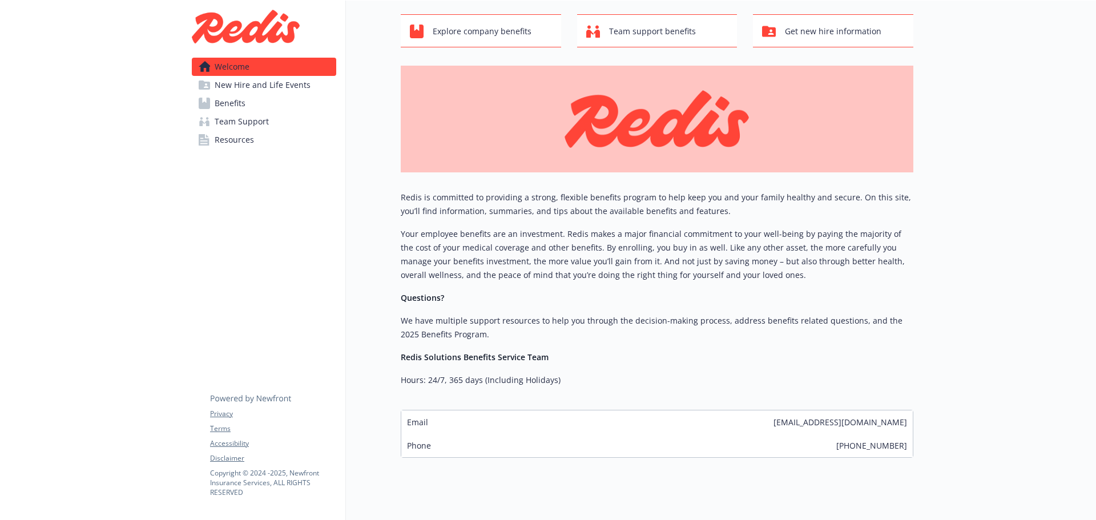
click at [964, 218] on div at bounding box center [1004, 241] width 183 height 597
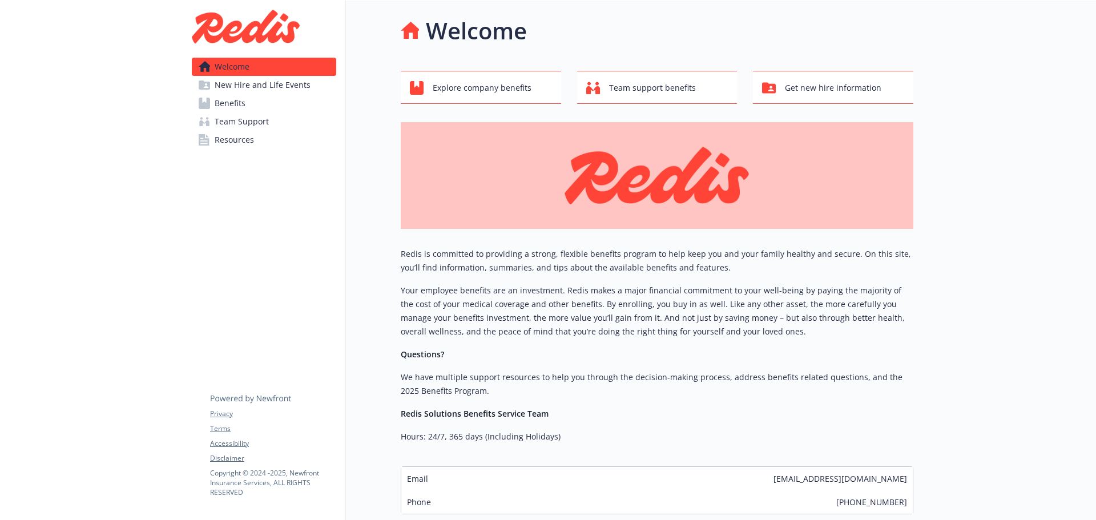
scroll to position [0, 0]
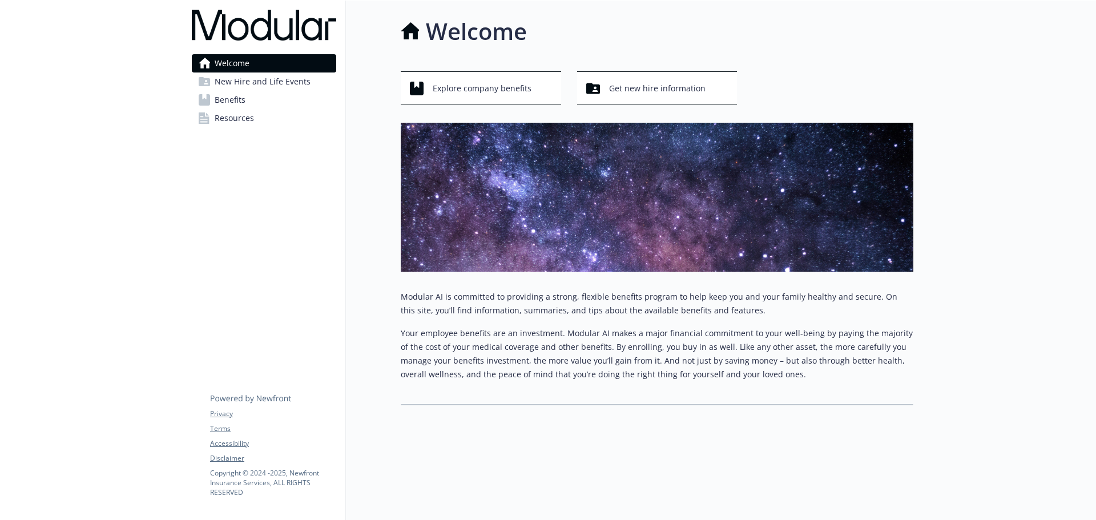
click at [121, 126] on div at bounding box center [91, 261] width 183 height 520
click at [251, 122] on span "Resources" at bounding box center [234, 118] width 39 height 18
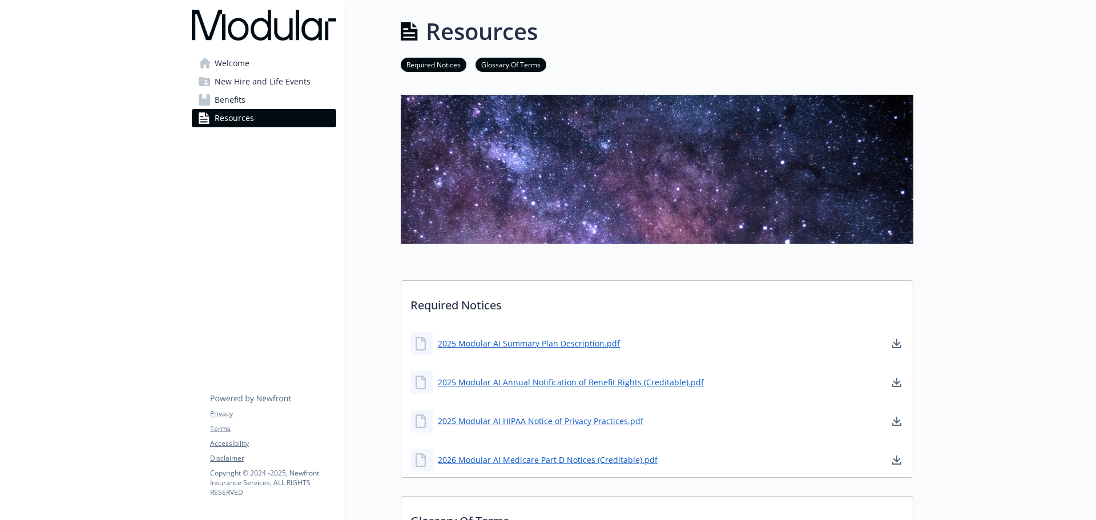
click at [427, 67] on link "Required Notices" at bounding box center [434, 64] width 66 height 11
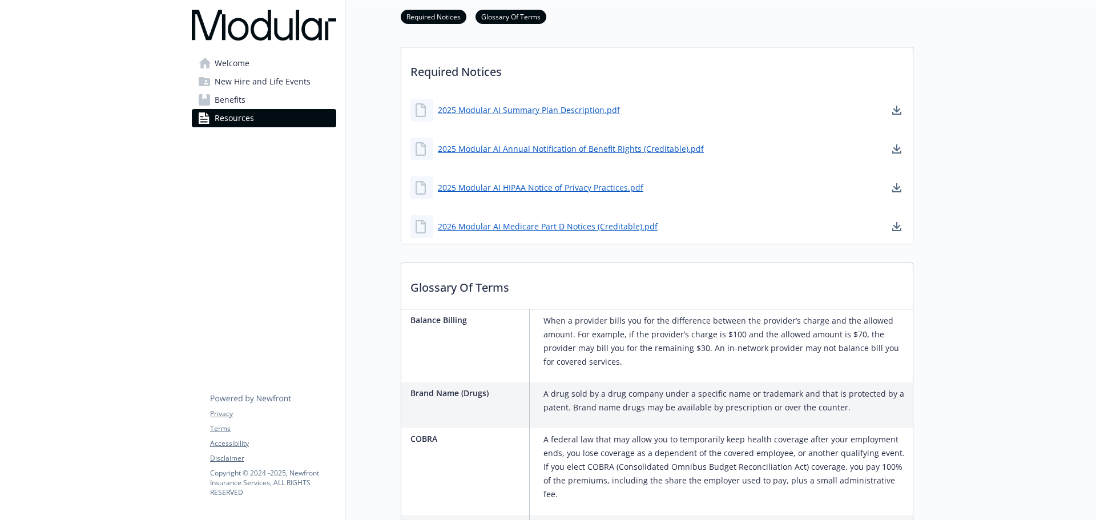
scroll to position [245, 9]
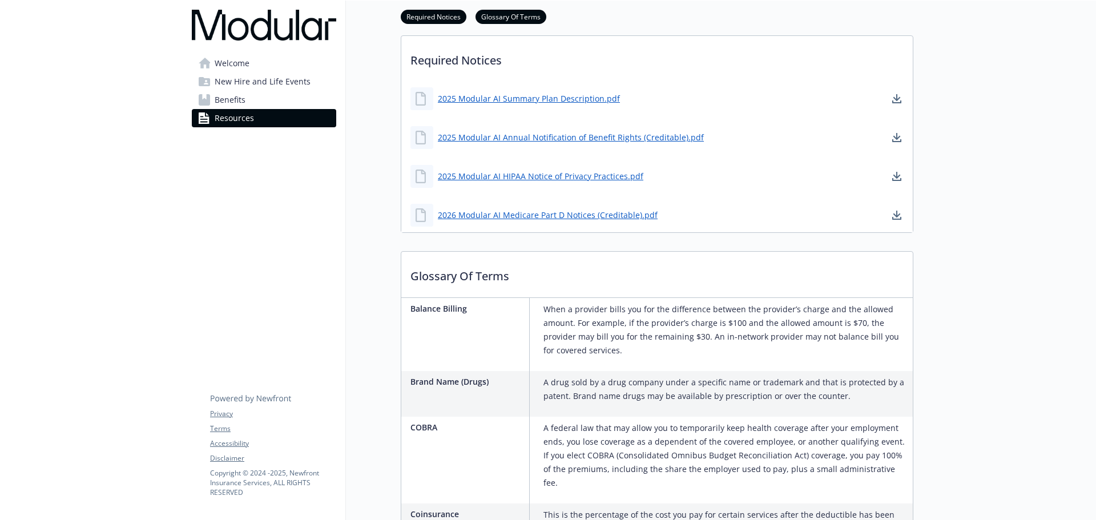
click at [513, 18] on link "Glossary Of Terms" at bounding box center [511, 16] width 71 height 11
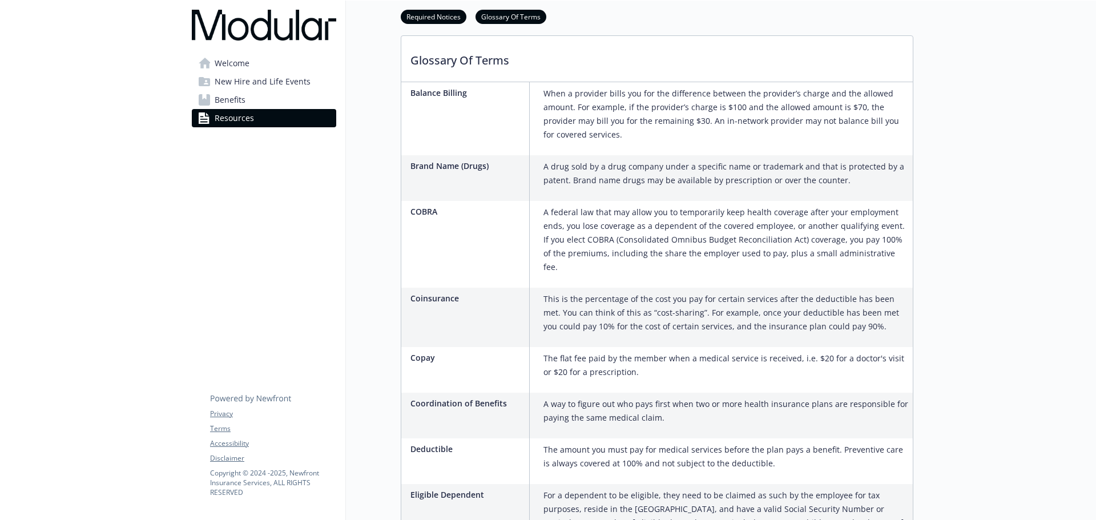
click at [272, 69] on link "Welcome" at bounding box center [264, 63] width 144 height 18
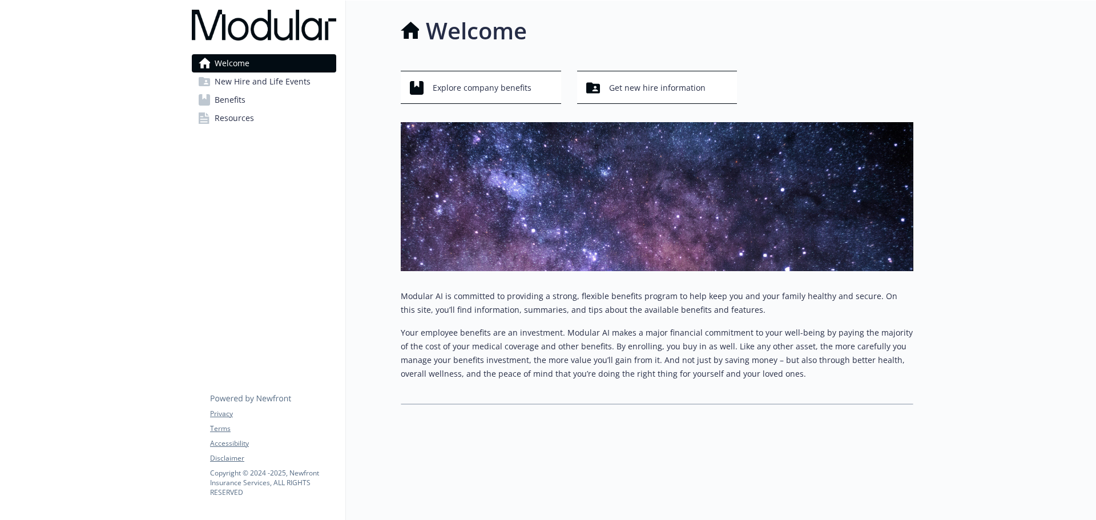
scroll to position [9, 9]
click at [270, 83] on span "New Hire and Life Events" at bounding box center [263, 82] width 96 height 18
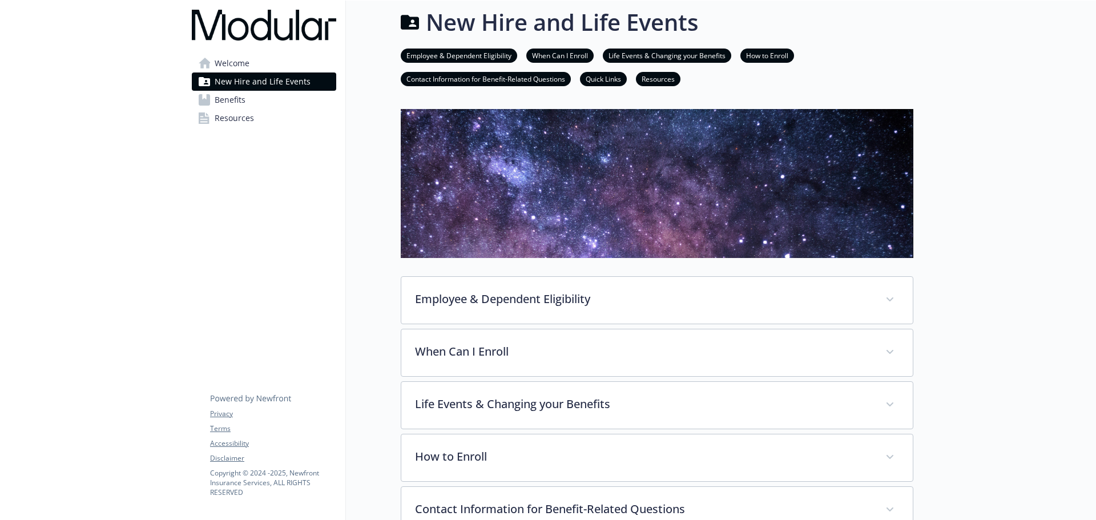
click at [265, 99] on link "Benefits" at bounding box center [264, 100] width 144 height 18
